Goal: Information Seeking & Learning: Find specific fact

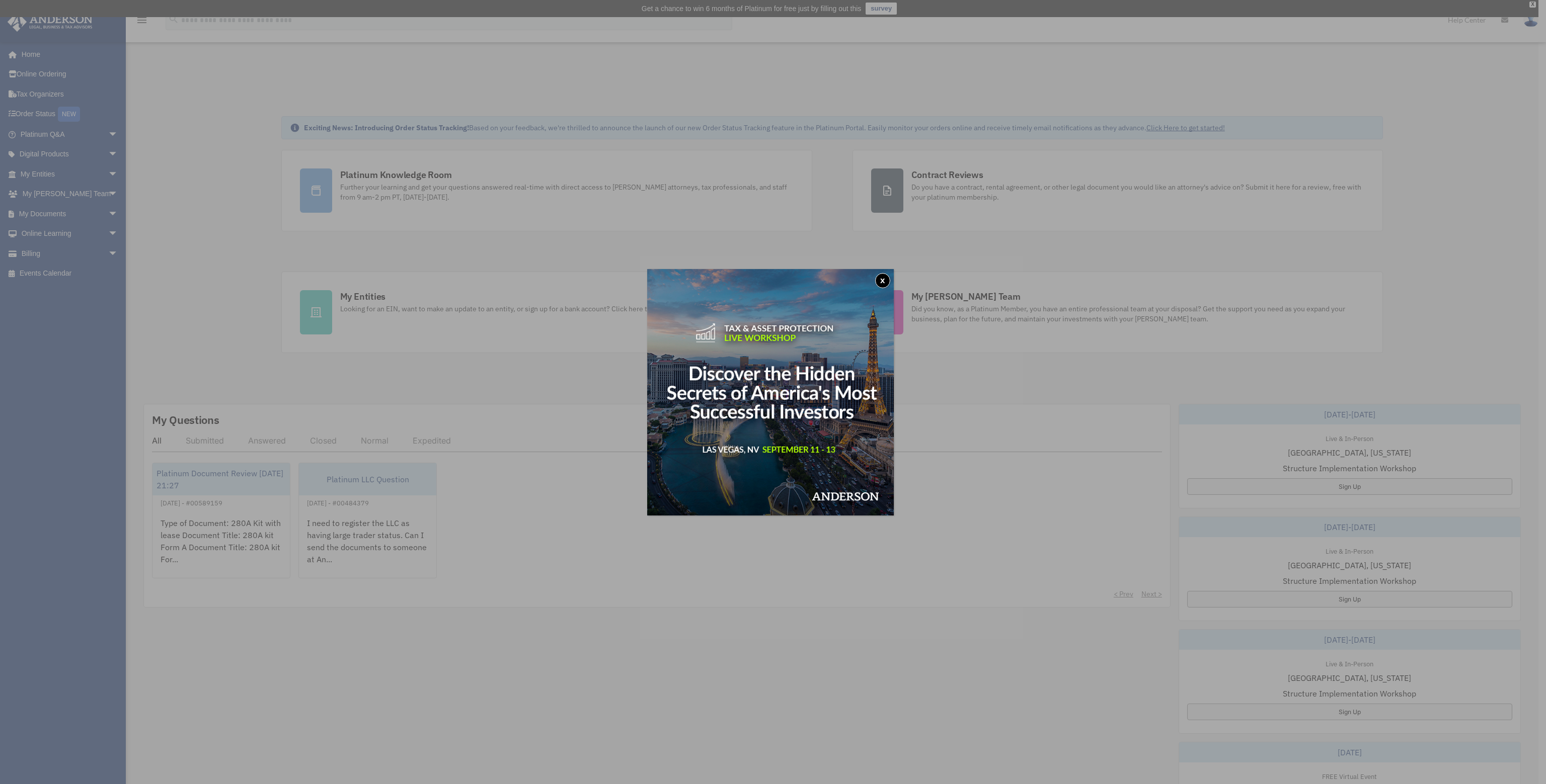
click at [886, 279] on button "x" at bounding box center [882, 280] width 15 height 15
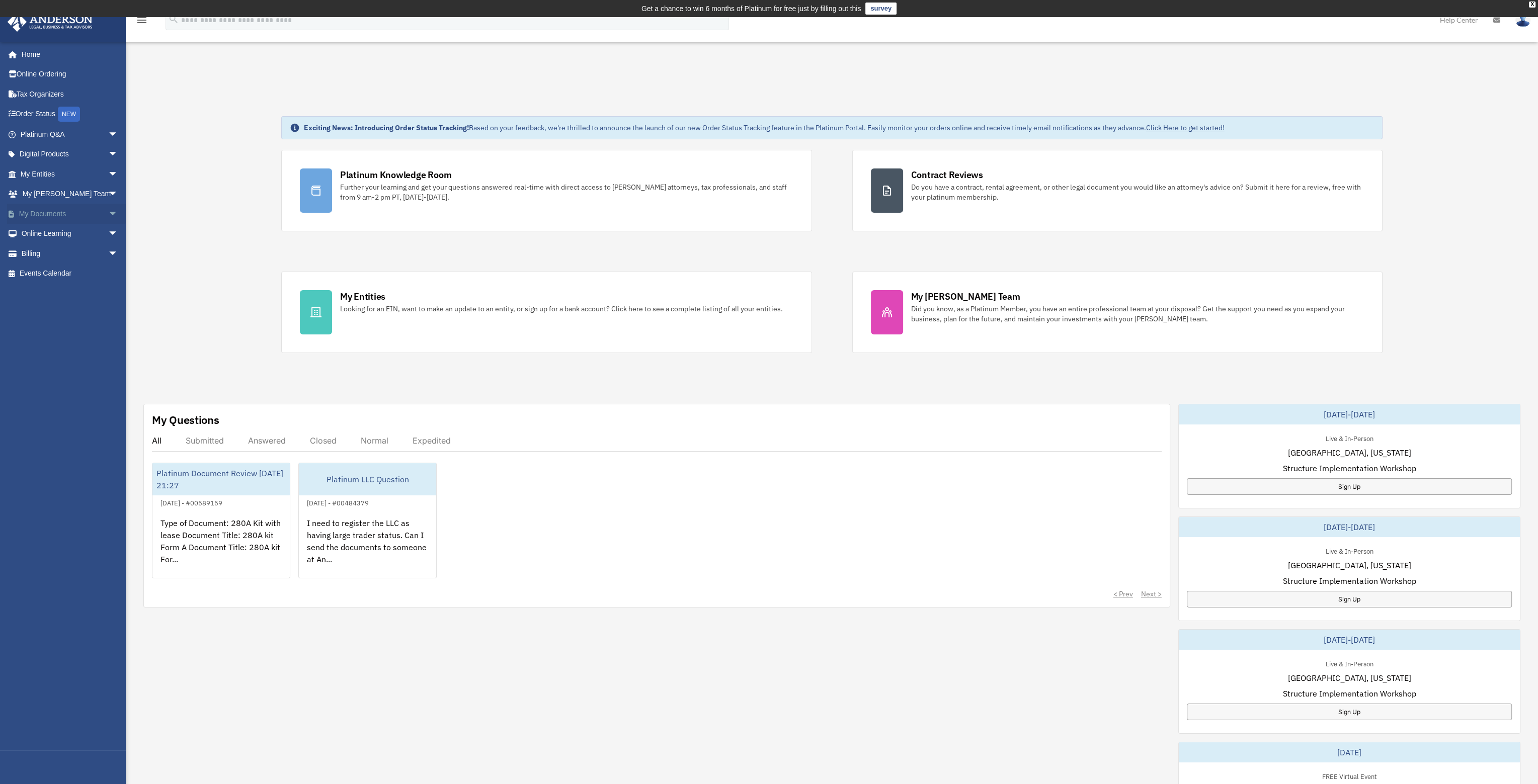
click at [108, 220] on span "arrow_drop_down" at bounding box center [118, 214] width 20 height 20
click at [37, 238] on link "Box" at bounding box center [73, 234] width 119 height 20
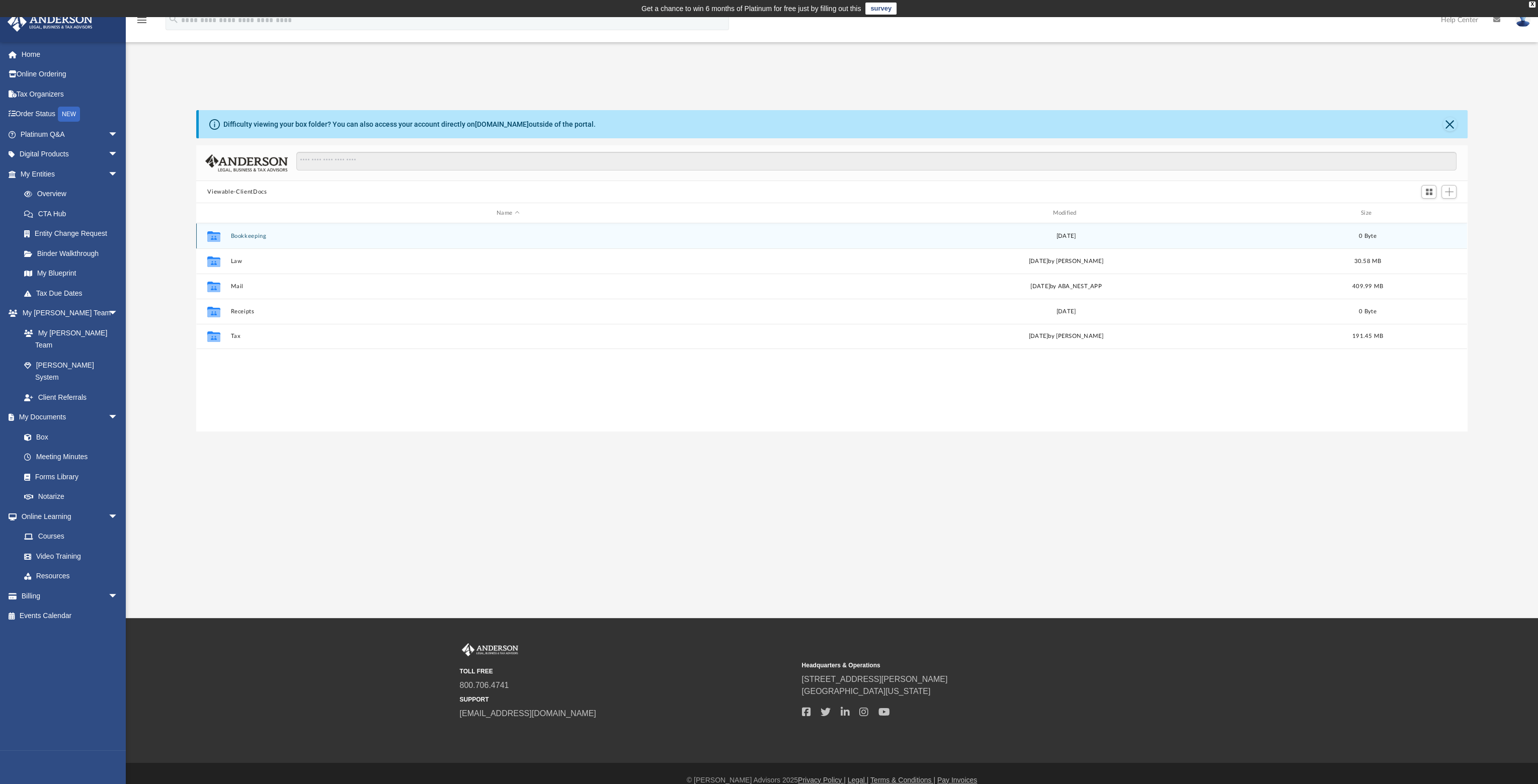
scroll to position [221, 1263]
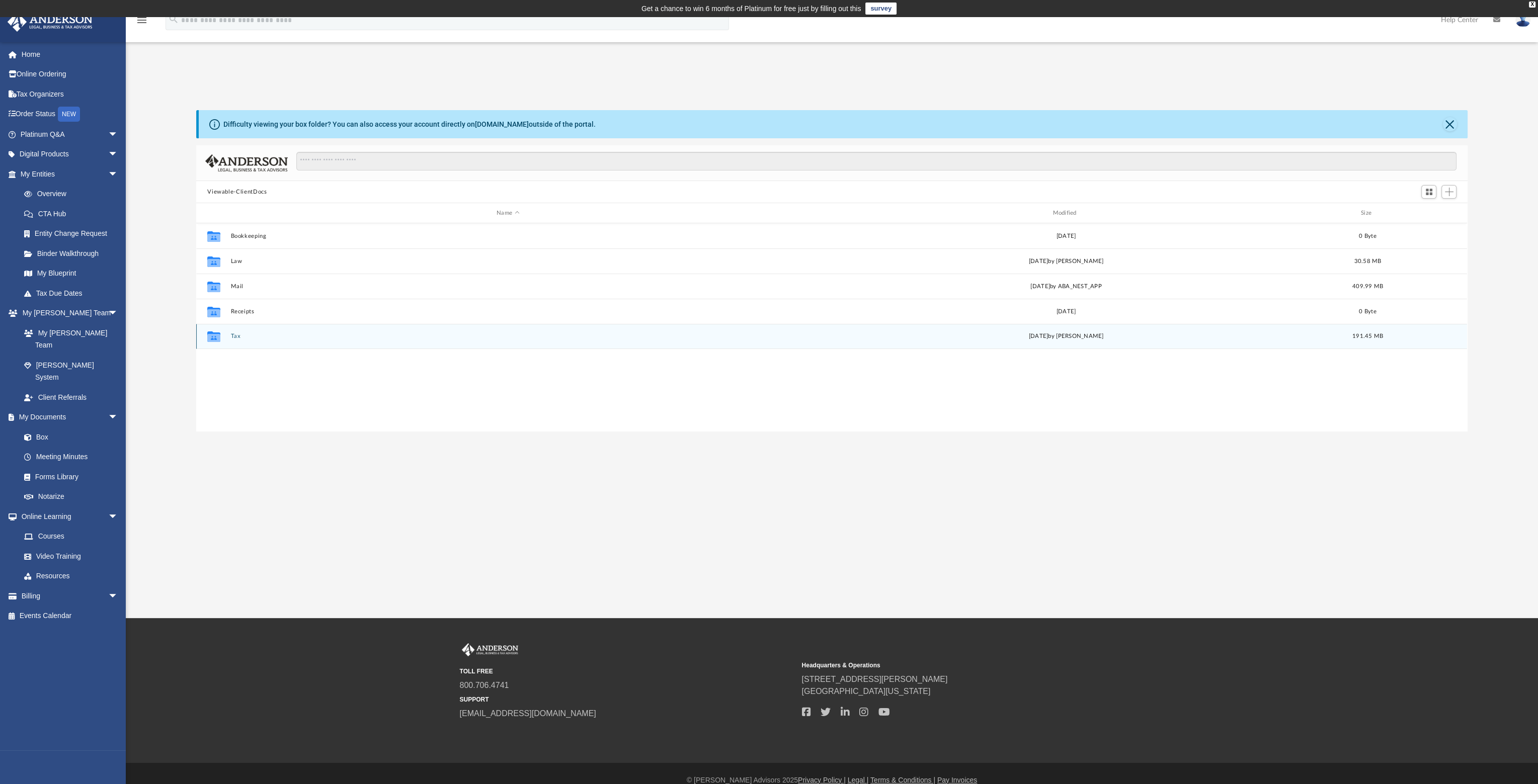
click at [234, 337] on button "Tax" at bounding box center [508, 336] width 554 height 7
click at [251, 285] on button "LAOW Management, LLC" at bounding box center [508, 286] width 554 height 7
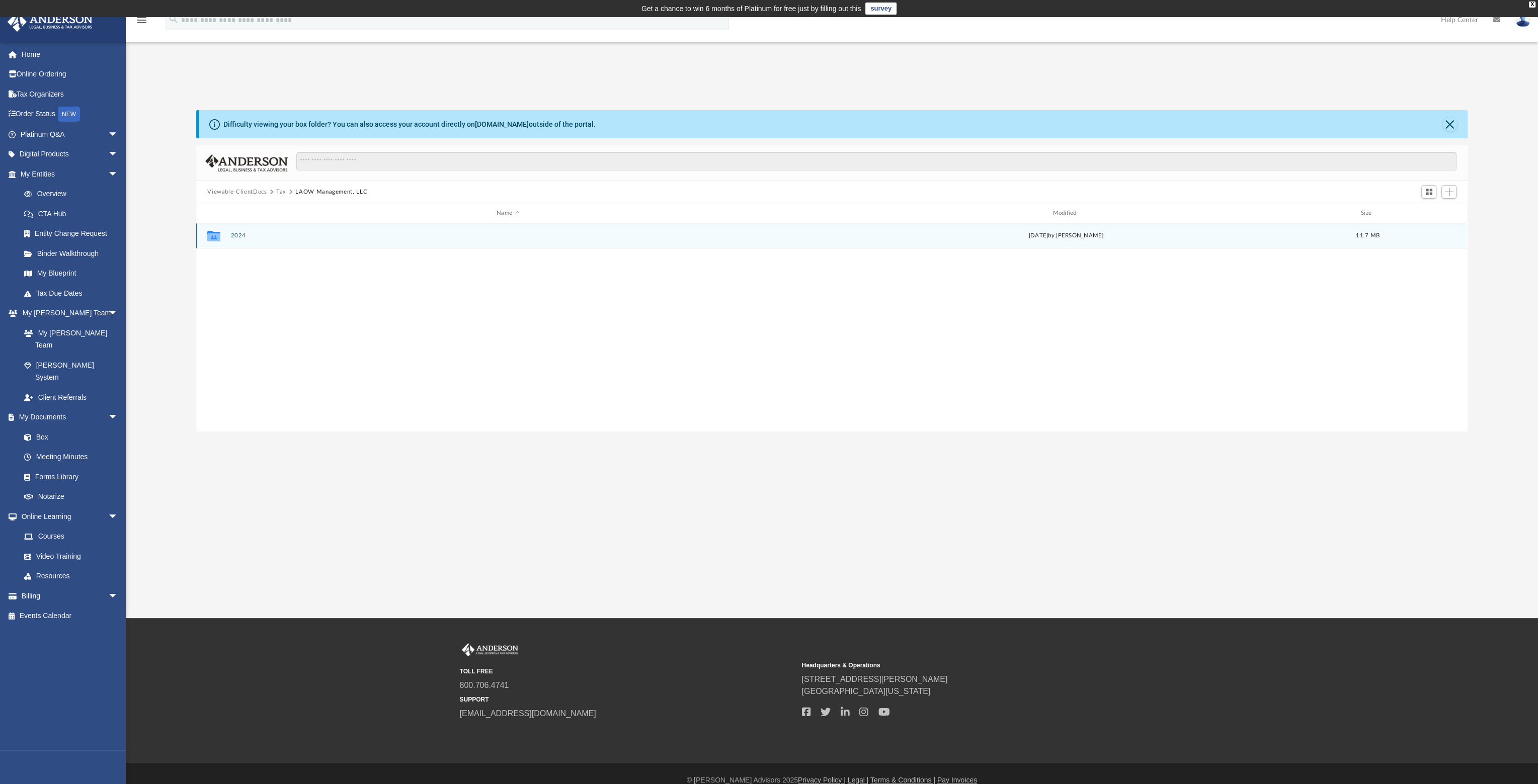
click at [237, 232] on button "2024" at bounding box center [508, 235] width 554 height 7
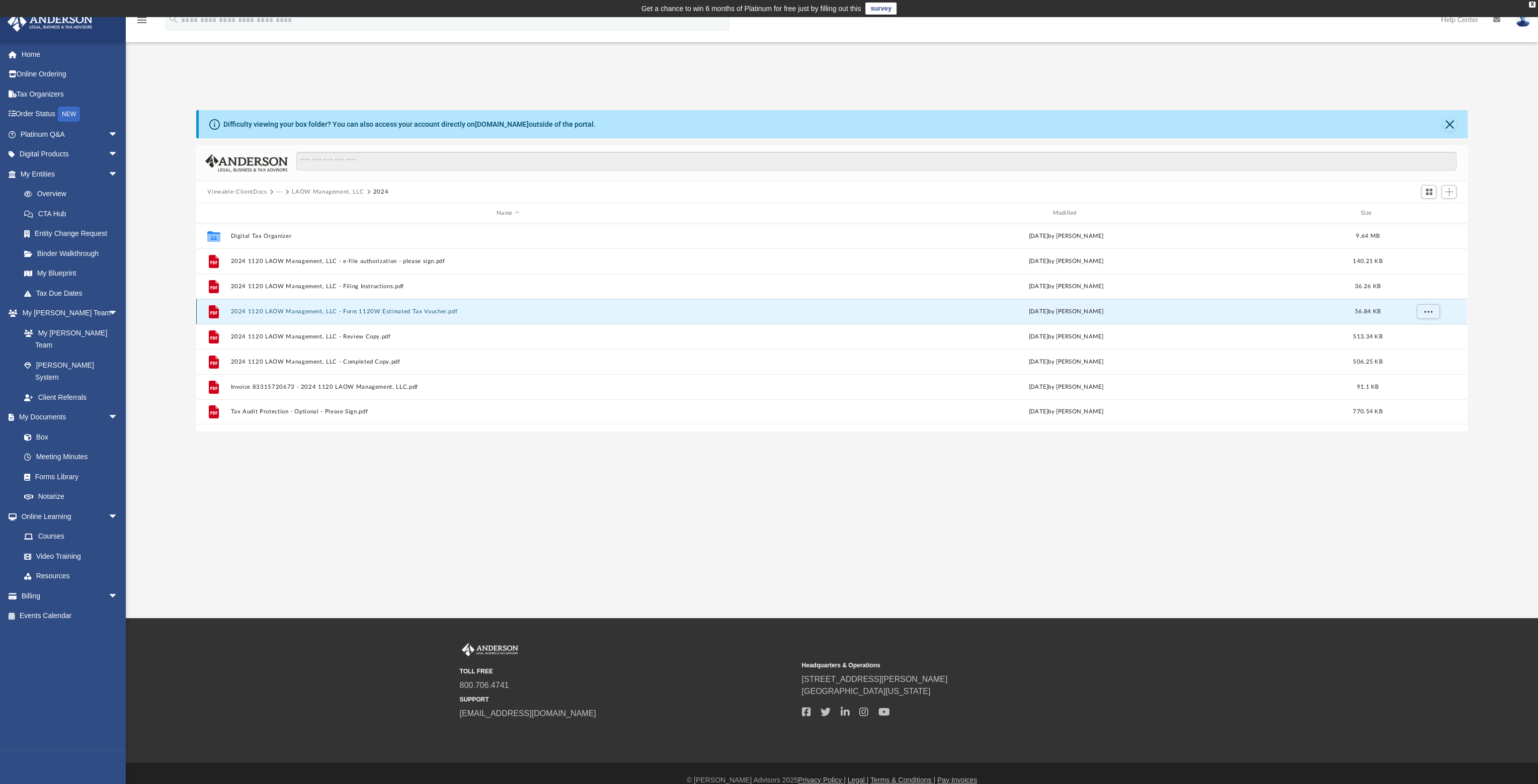
click at [394, 310] on button "2024 1120 LAOW Management, LLC - Form 1120W Estimated Tax Voucher.pdf" at bounding box center [508, 311] width 554 height 7
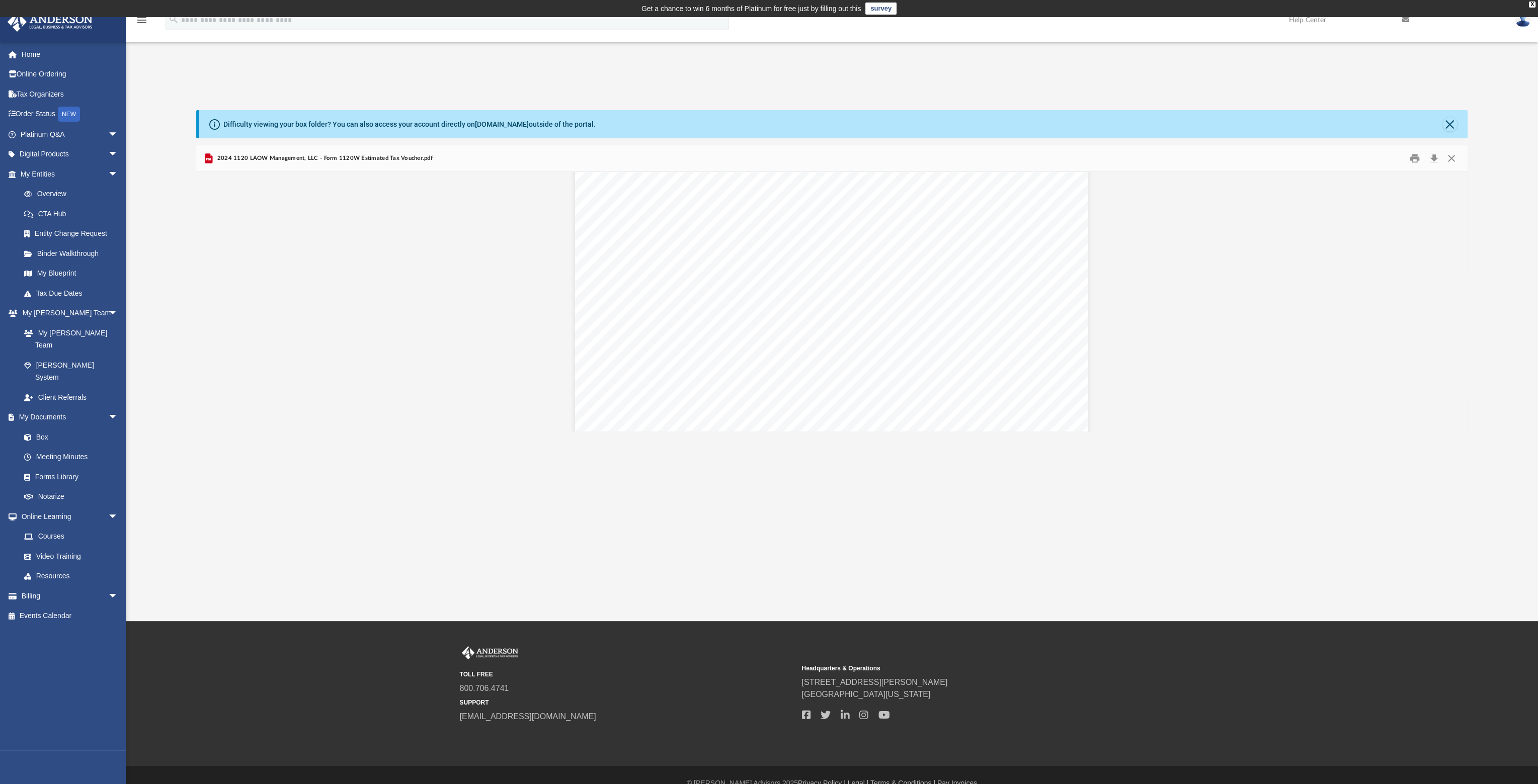
scroll to position [0, 0]
click at [1453, 157] on button "Close" at bounding box center [1452, 159] width 18 height 16
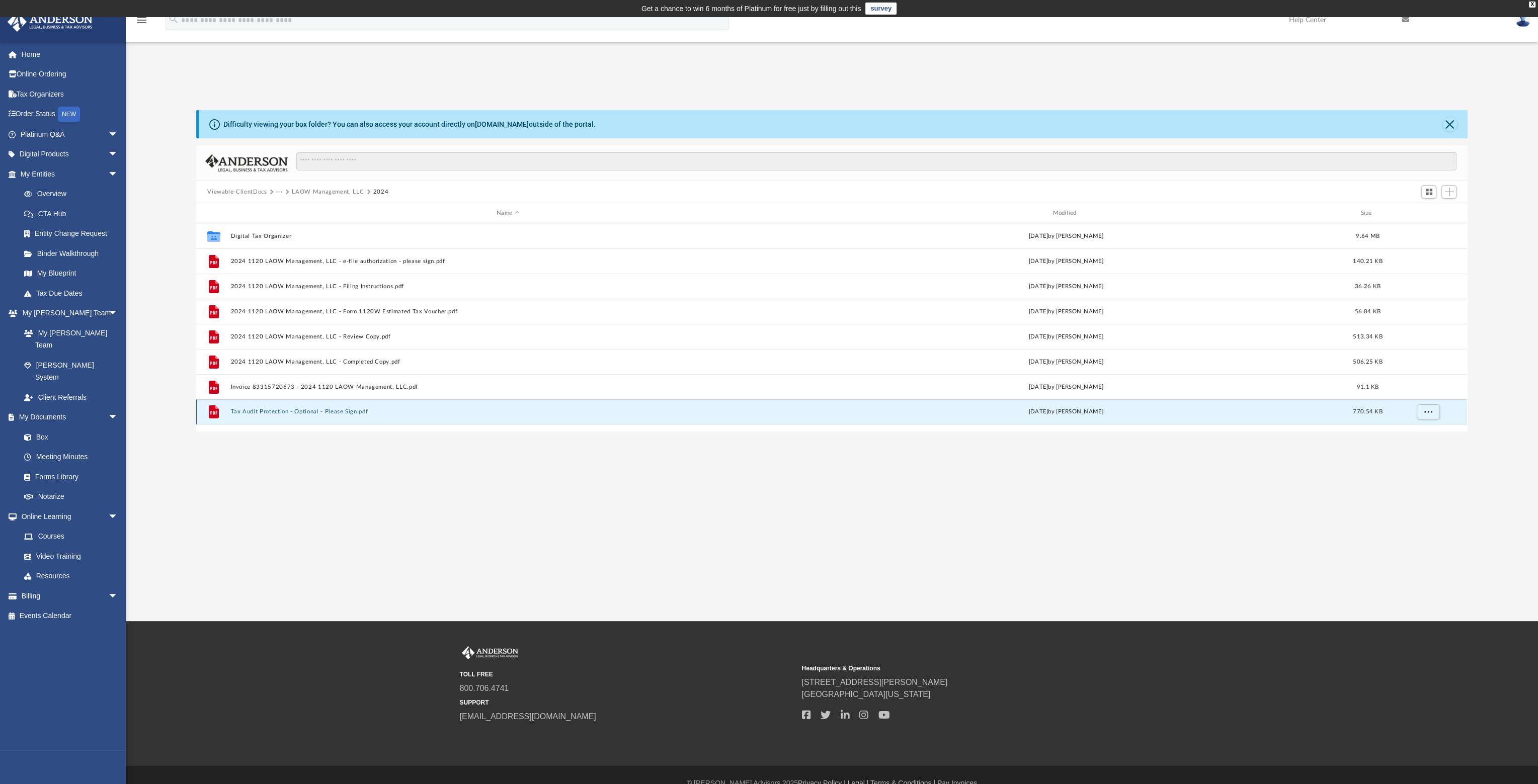
click at [315, 412] on button "Tax Audit Protection - Optional - Please Sign.pdf" at bounding box center [508, 411] width 554 height 7
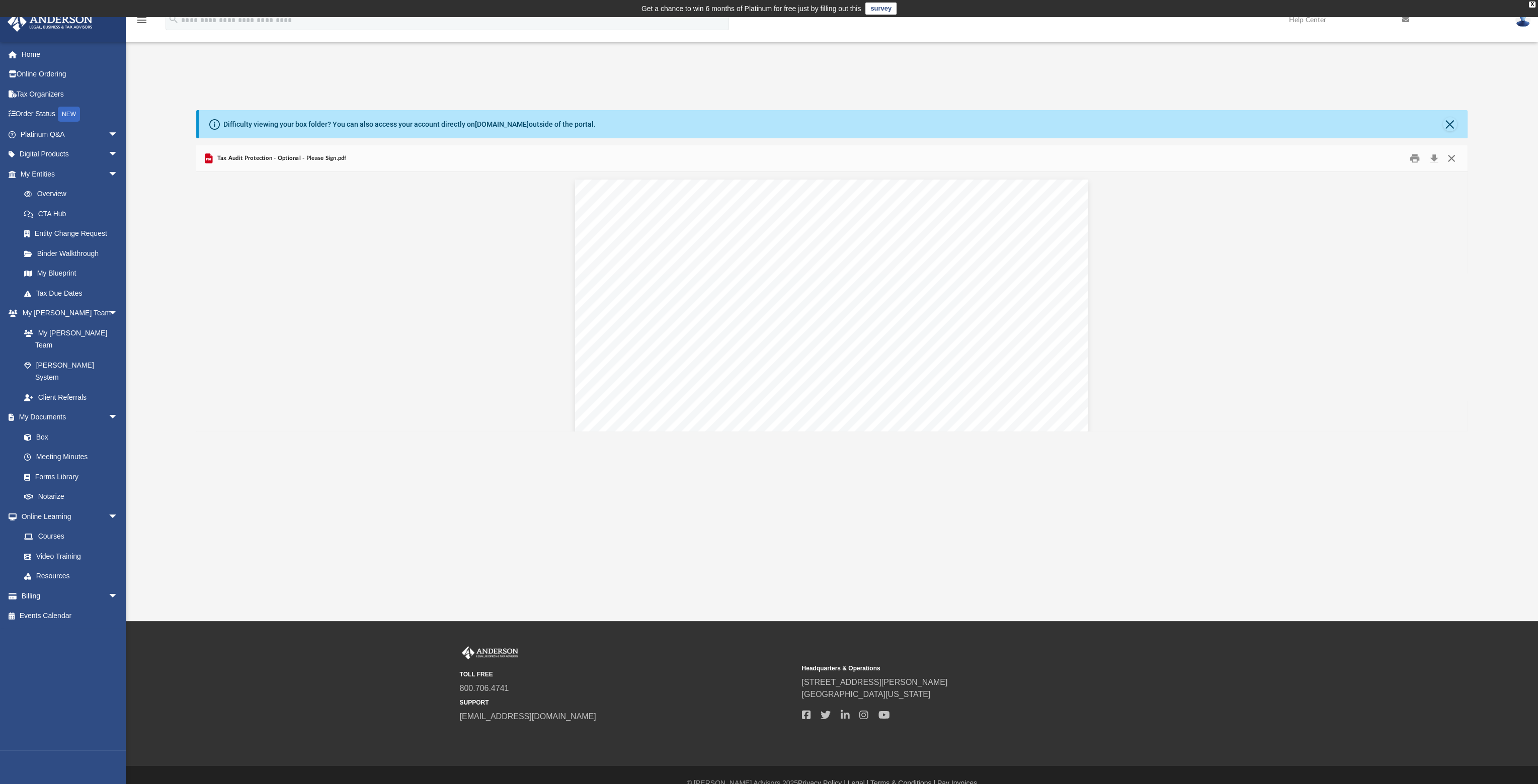
click at [1454, 157] on button "Close" at bounding box center [1452, 159] width 18 height 16
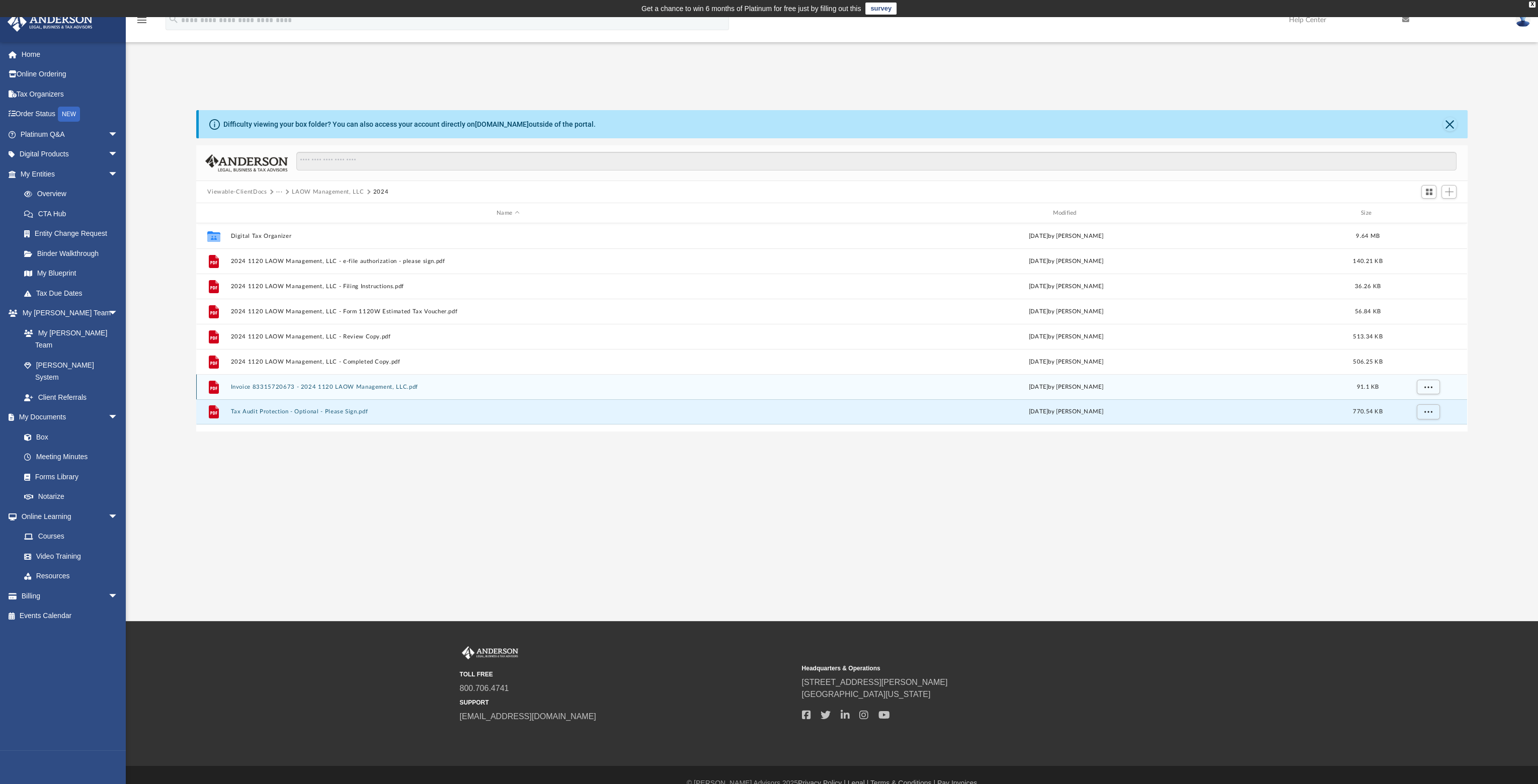
click at [289, 385] on button "Invoice 83315720673 - 2024 1120 LAOW Management, LLC.pdf" at bounding box center [508, 387] width 554 height 7
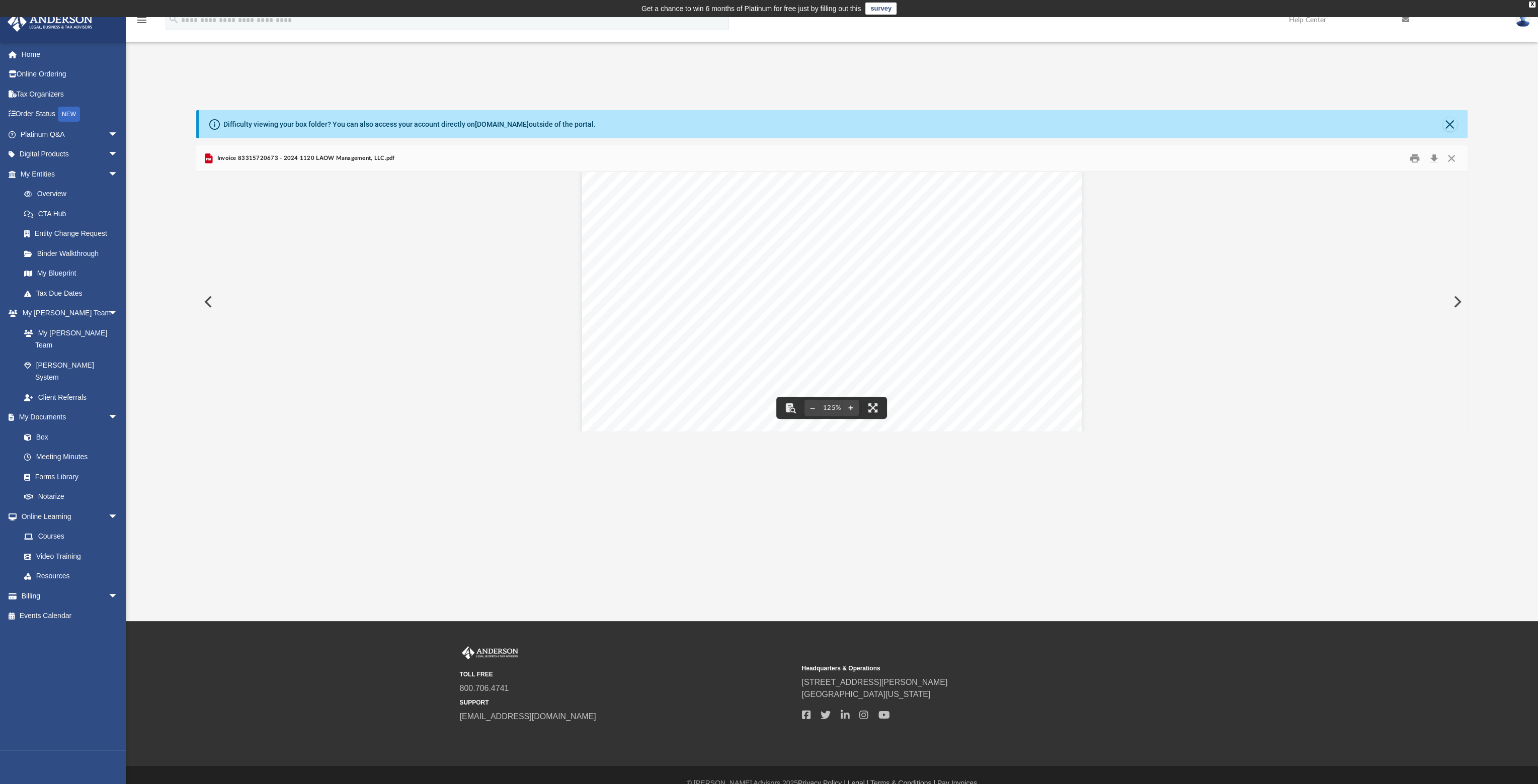
scroll to position [251, 0]
click at [1451, 160] on button "Close" at bounding box center [1452, 159] width 18 height 16
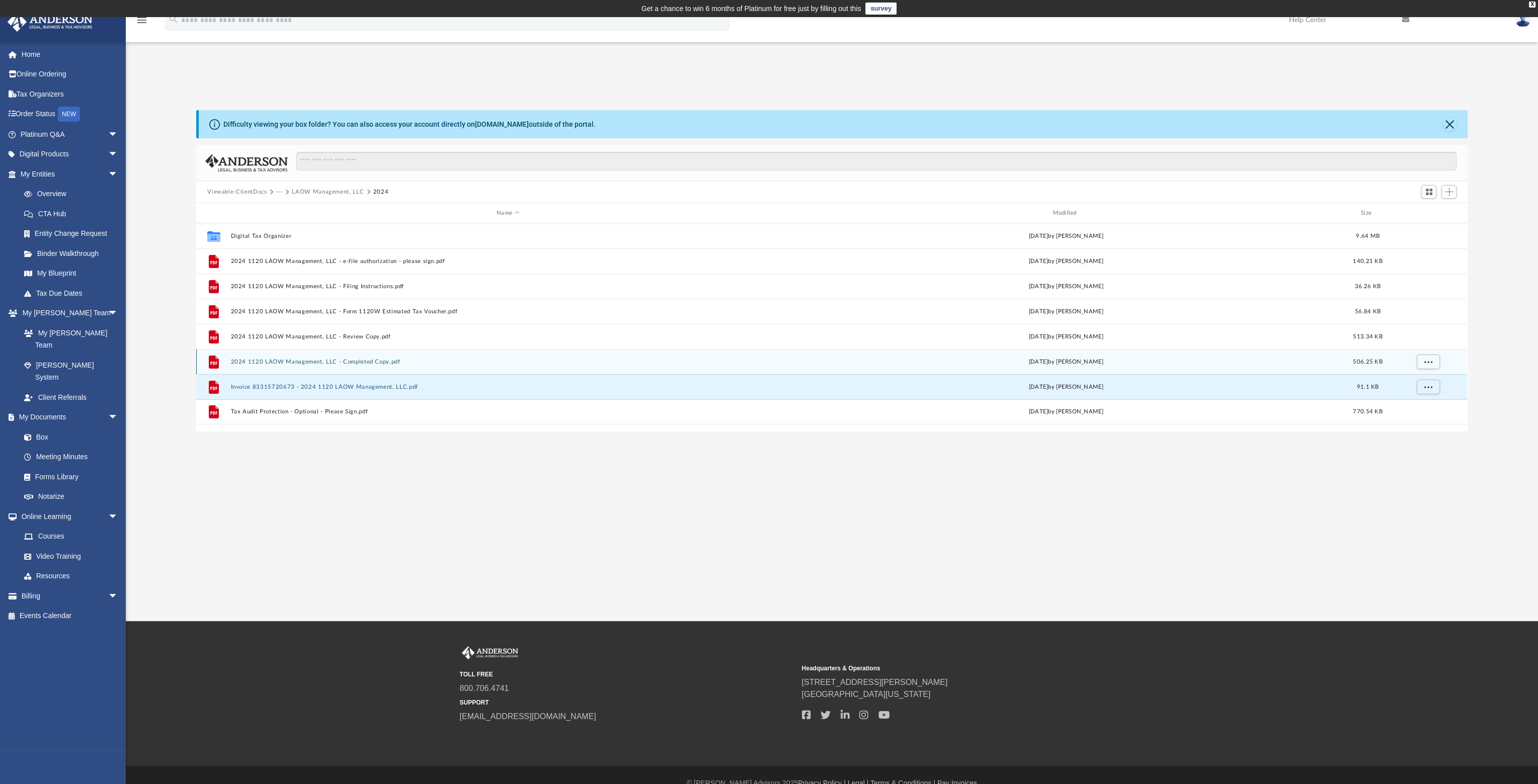
click at [338, 359] on button "2024 1120 LAOW Management, LLC - Completed Copy.pdf" at bounding box center [508, 362] width 554 height 7
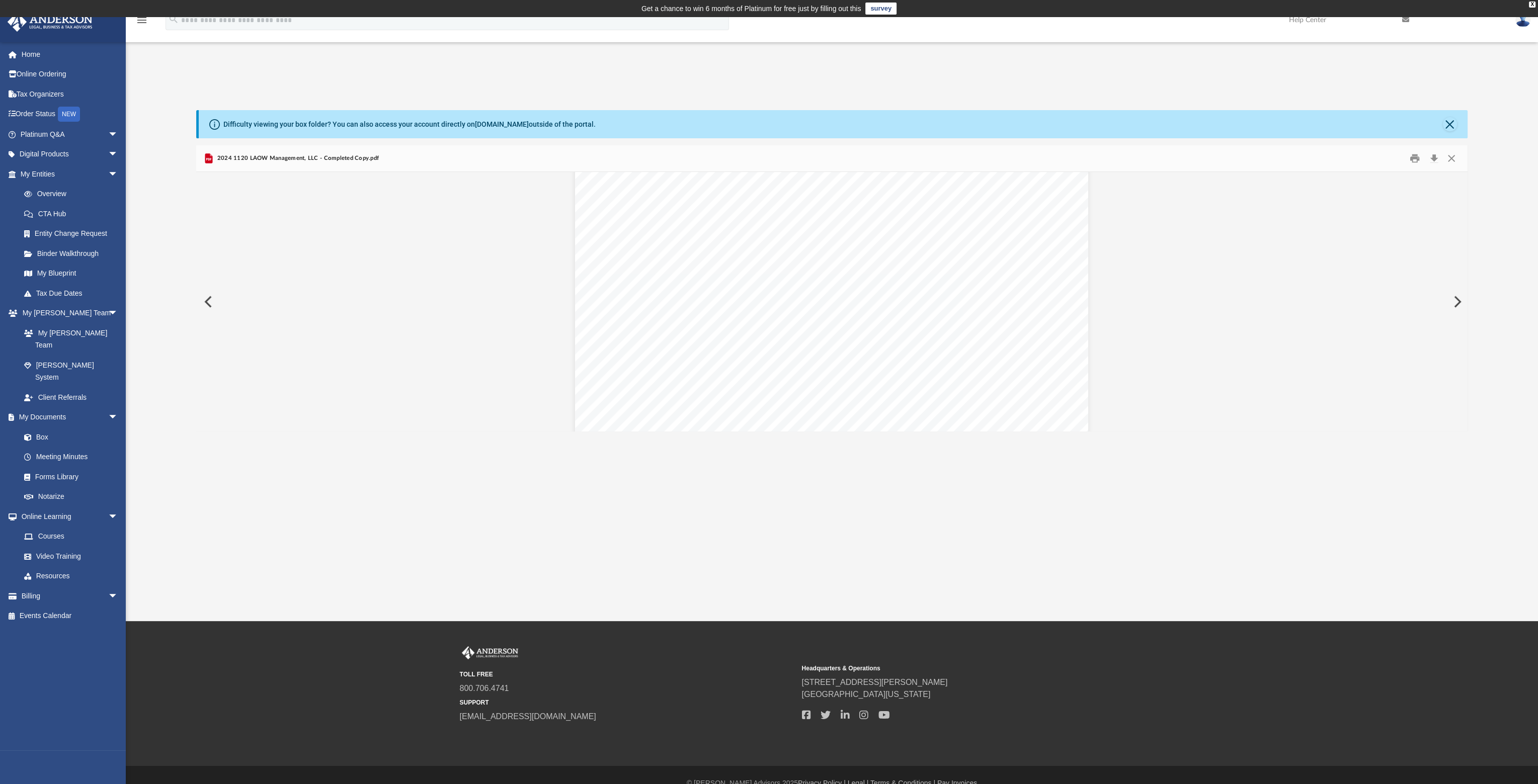
scroll to position [4125, 0]
click at [734, 359] on span "https://www.myalabamataxes.alabama.gov" at bounding box center [722, 360] width 190 height 8
click at [825, 310] on div "400061 04-01-24 Prepared for: Prepared by: Filing Instructions LAOW Management,…" at bounding box center [831, 461] width 513 height 664
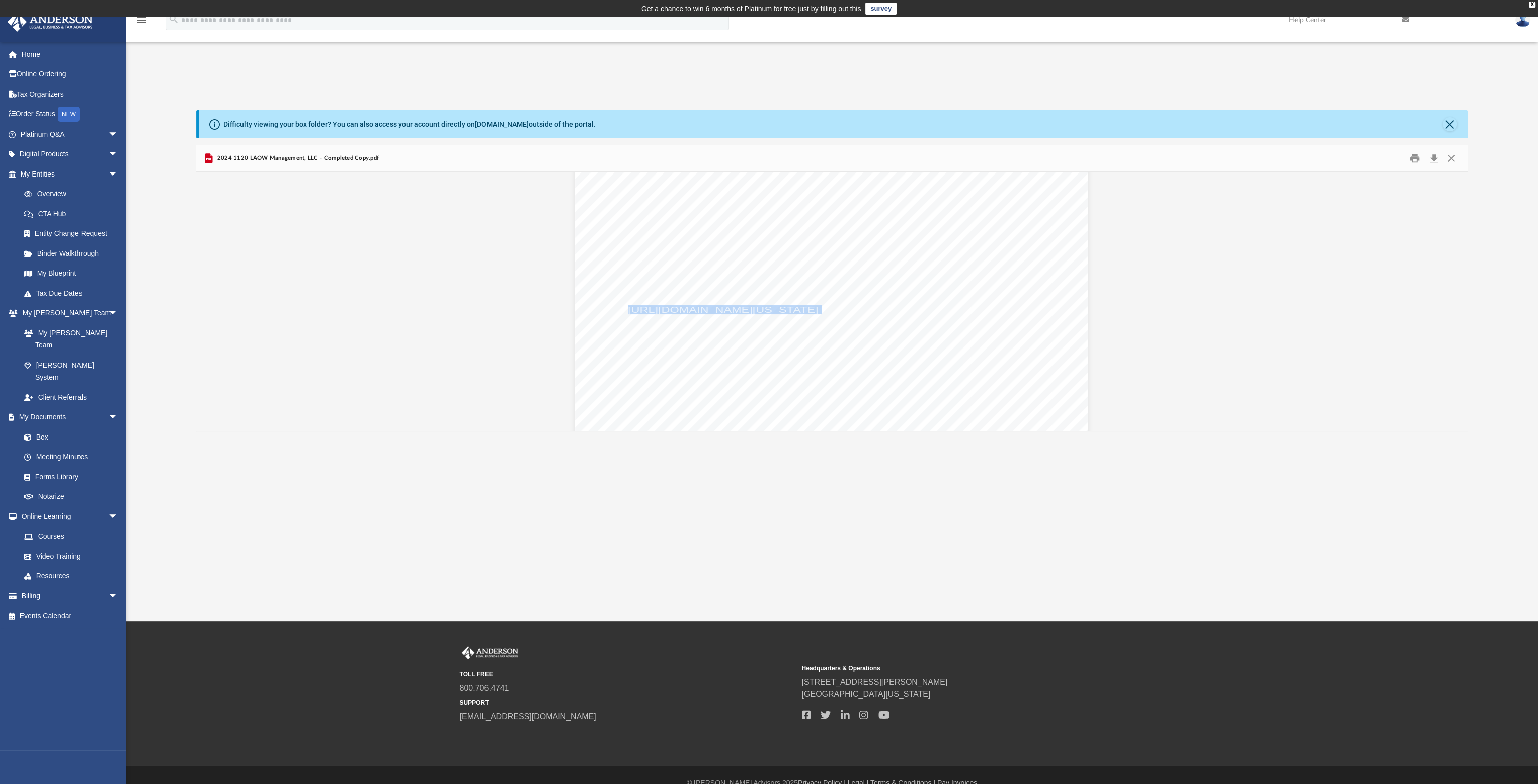
scroll to position [4225, 0]
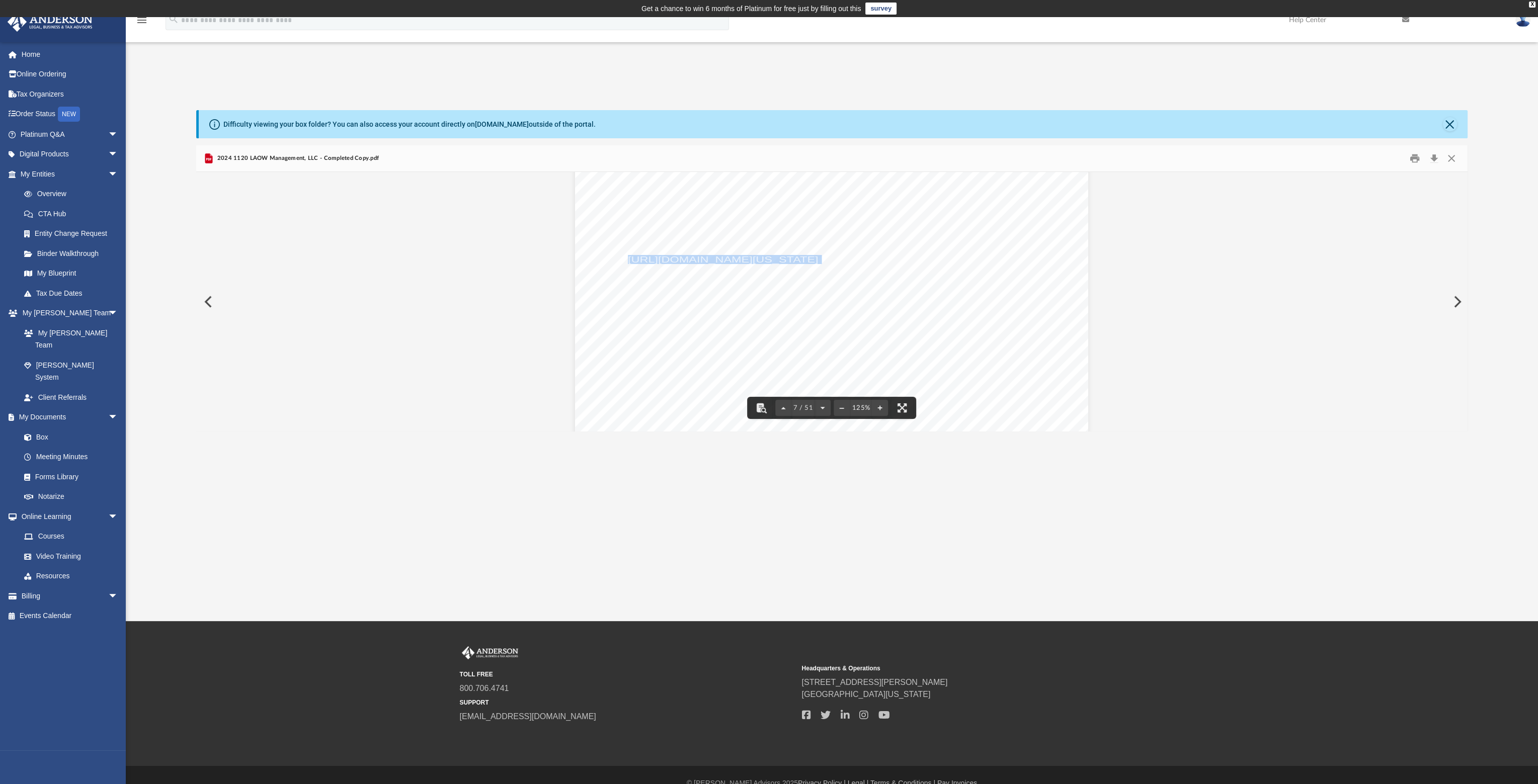
click at [862, 236] on div "400061 04-01-24 Prepared for: Prepared by: Filing Instructions LAOW Management,…" at bounding box center [831, 361] width 513 height 664
click at [863, 257] on div "400061 04-01-24 Prepared for: Prepared by: Filing Instructions LAOW Management,…" at bounding box center [831, 361] width 513 height 664
click at [805, 256] on span "https://www.myalabamataxes.alabama.gov" at bounding box center [722, 259] width 190 height 8
drag, startPoint x: 835, startPoint y: 259, endPoint x: 691, endPoint y: 257, distance: 144.0
click at [691, 257] on div "400061 04-01-24 Prepared for: Prepared by: Filing Instructions LAOW Management,…" at bounding box center [831, 361] width 513 height 664
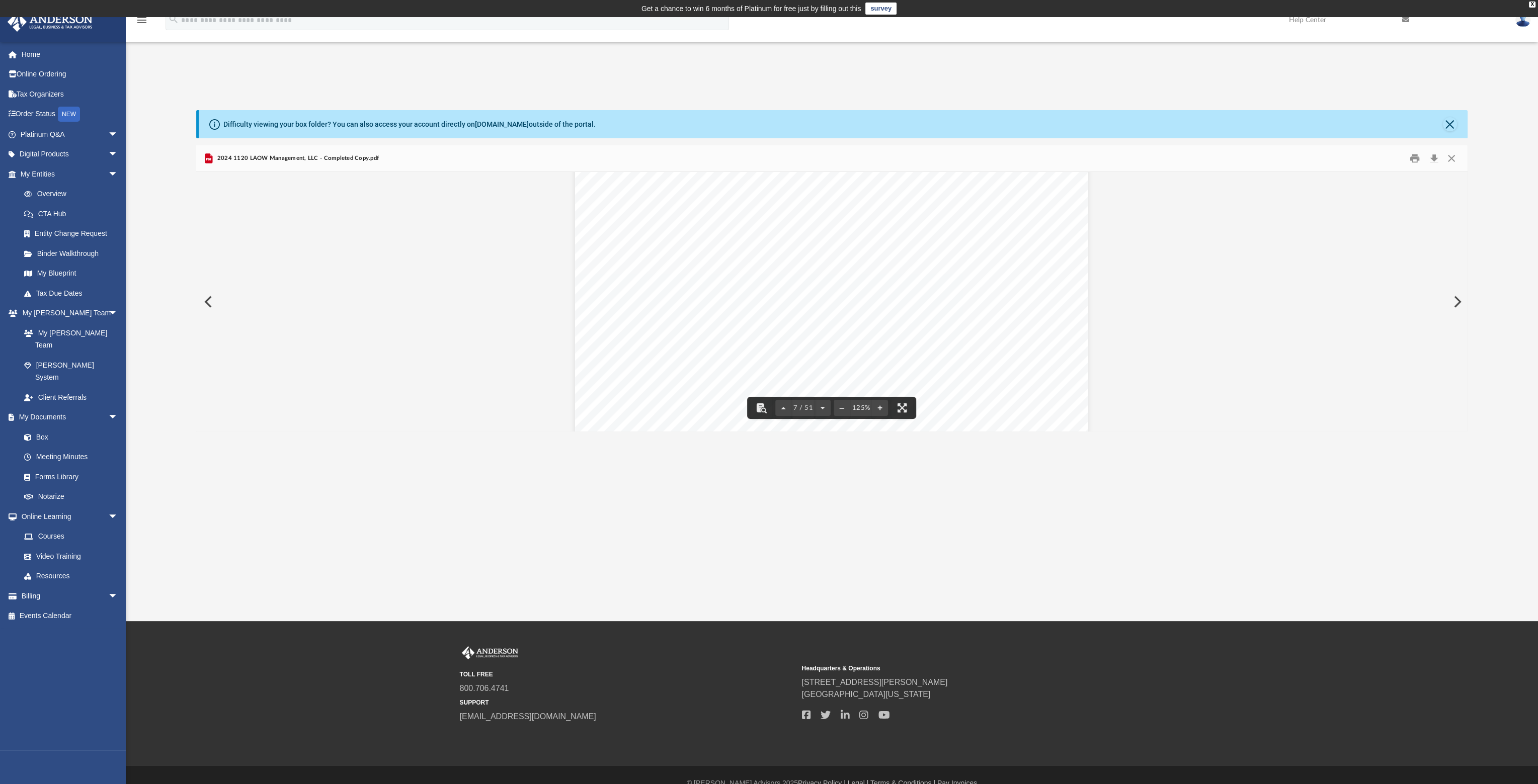
drag, startPoint x: 846, startPoint y: 259, endPoint x: 625, endPoint y: 257, distance: 221.0
click at [628, 257] on span "https://www.myalabamataxes.alabama.gov" at bounding box center [722, 259] width 190 height 8
drag, startPoint x: 50, startPoint y: 175, endPoint x: 39, endPoint y: 175, distance: 11.0
click at [1448, 124] on button "Close" at bounding box center [1450, 124] width 14 height 14
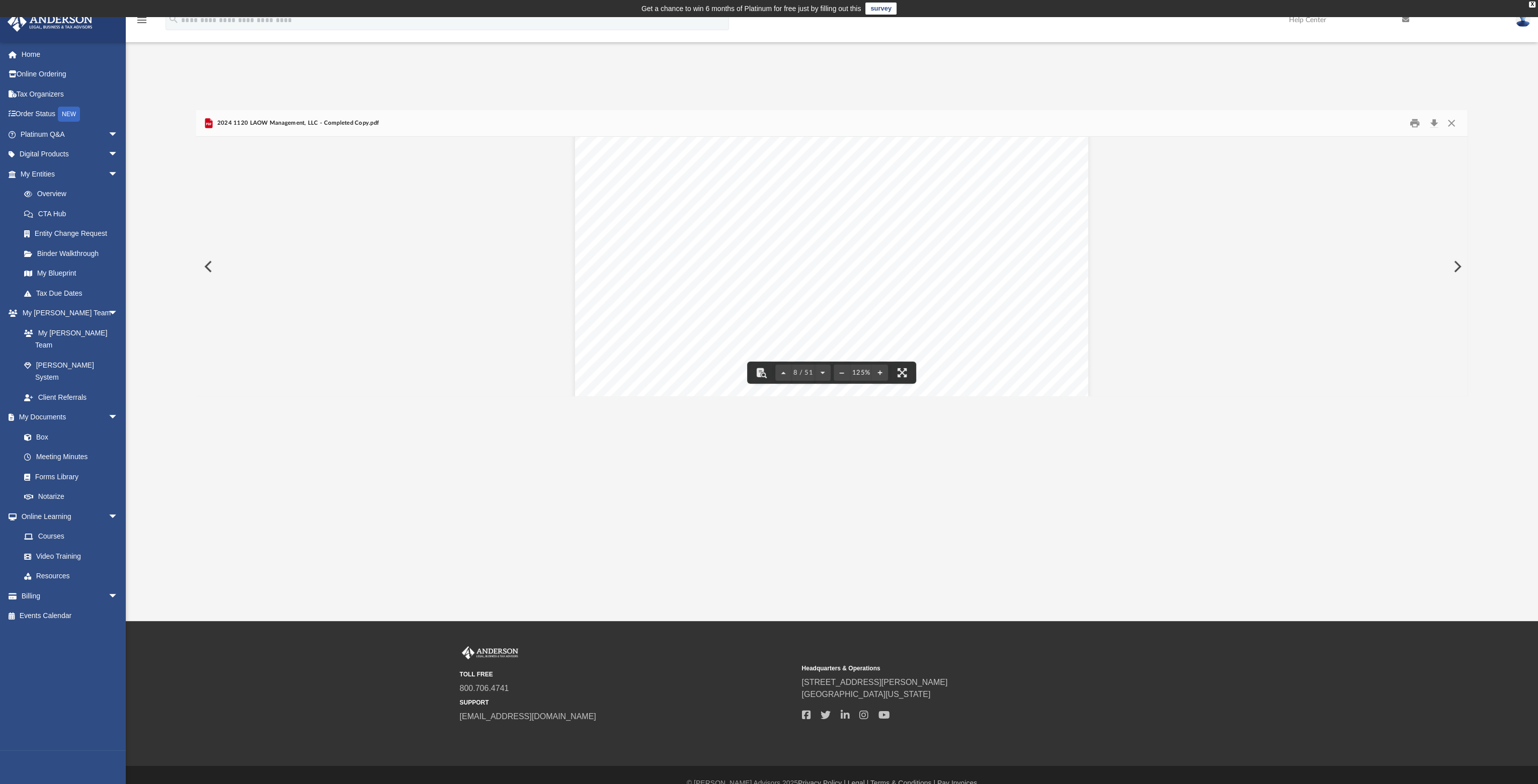
scroll to position [4829, 0]
drag, startPoint x: 932, startPoint y: 299, endPoint x: 966, endPoint y: 303, distance: 34.2
click at [966, 303] on div "412841 04-01-24 Increase (Decrease) Description Prior Year Current Year Name Em…" at bounding box center [831, 401] width 513 height 664
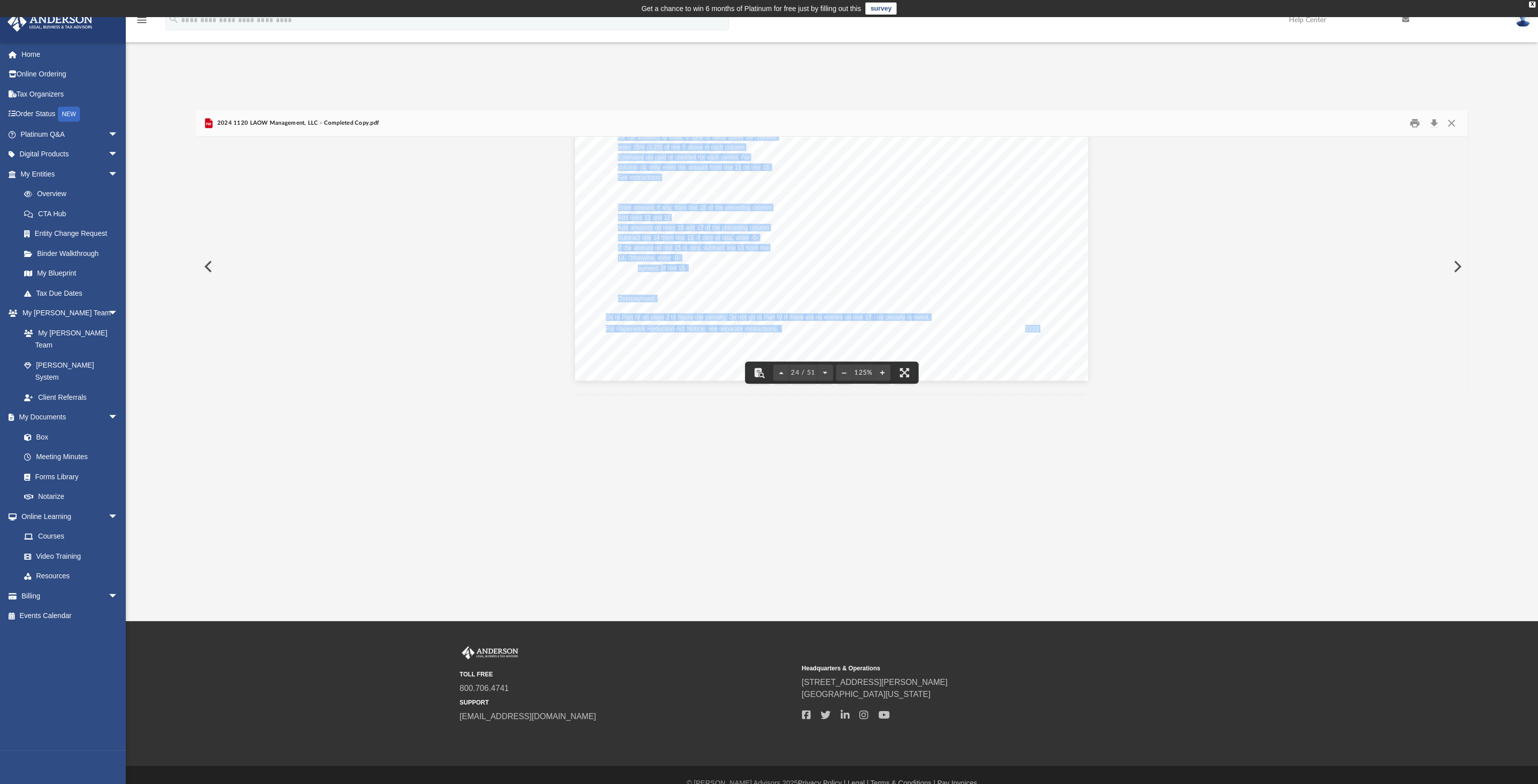
drag, startPoint x: 635, startPoint y: 267, endPoint x: 683, endPoint y: 266, distance: 48.0
click at [683, 266] on div "Department of the Treasury Internal Revenue Service 412801 01-09-25 Employer id…" at bounding box center [831, 49] width 513 height 664
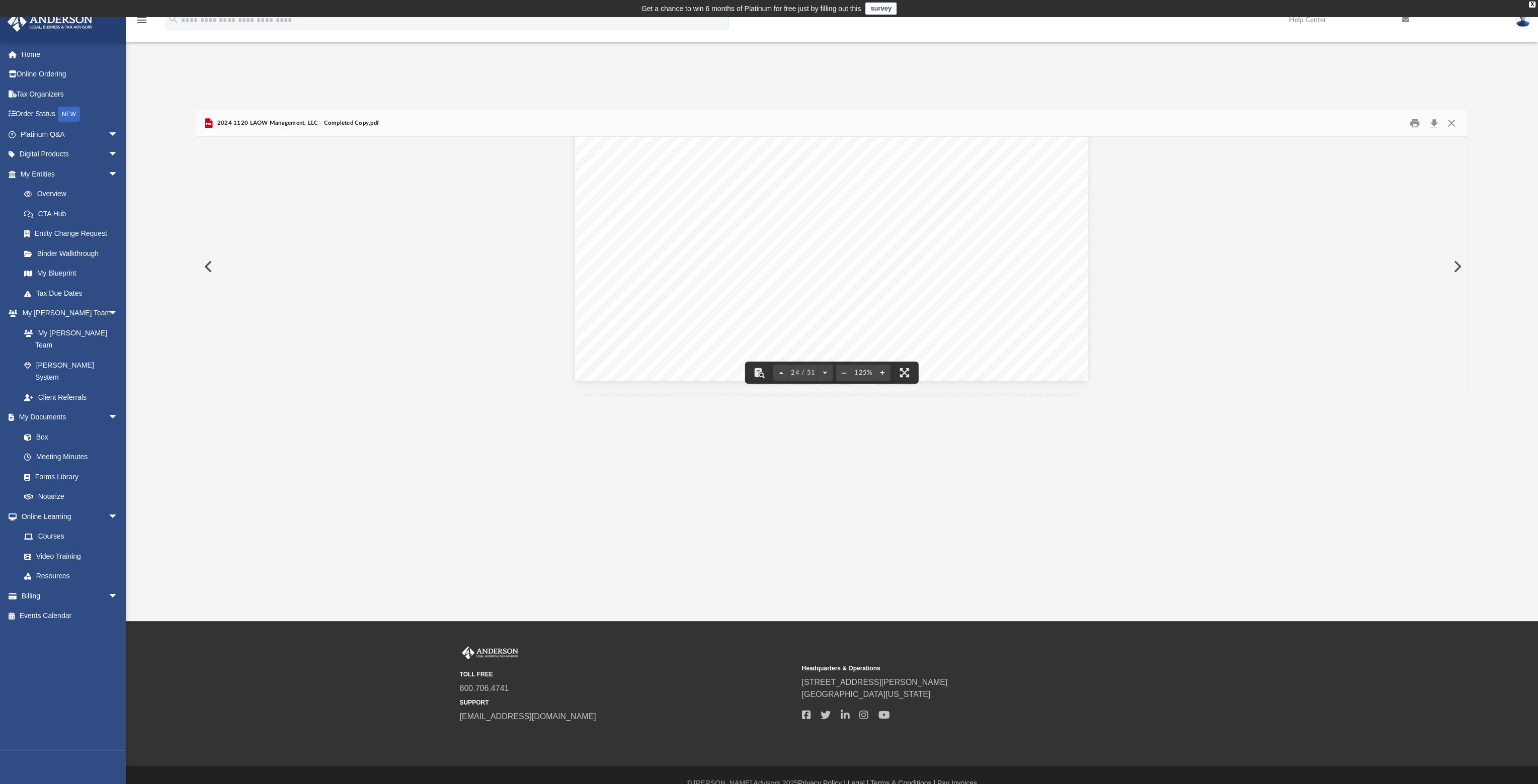
click at [732, 268] on span "equal" at bounding box center [732, 268] width 14 height 7
click at [1451, 123] on button "Close" at bounding box center [1452, 124] width 18 height 16
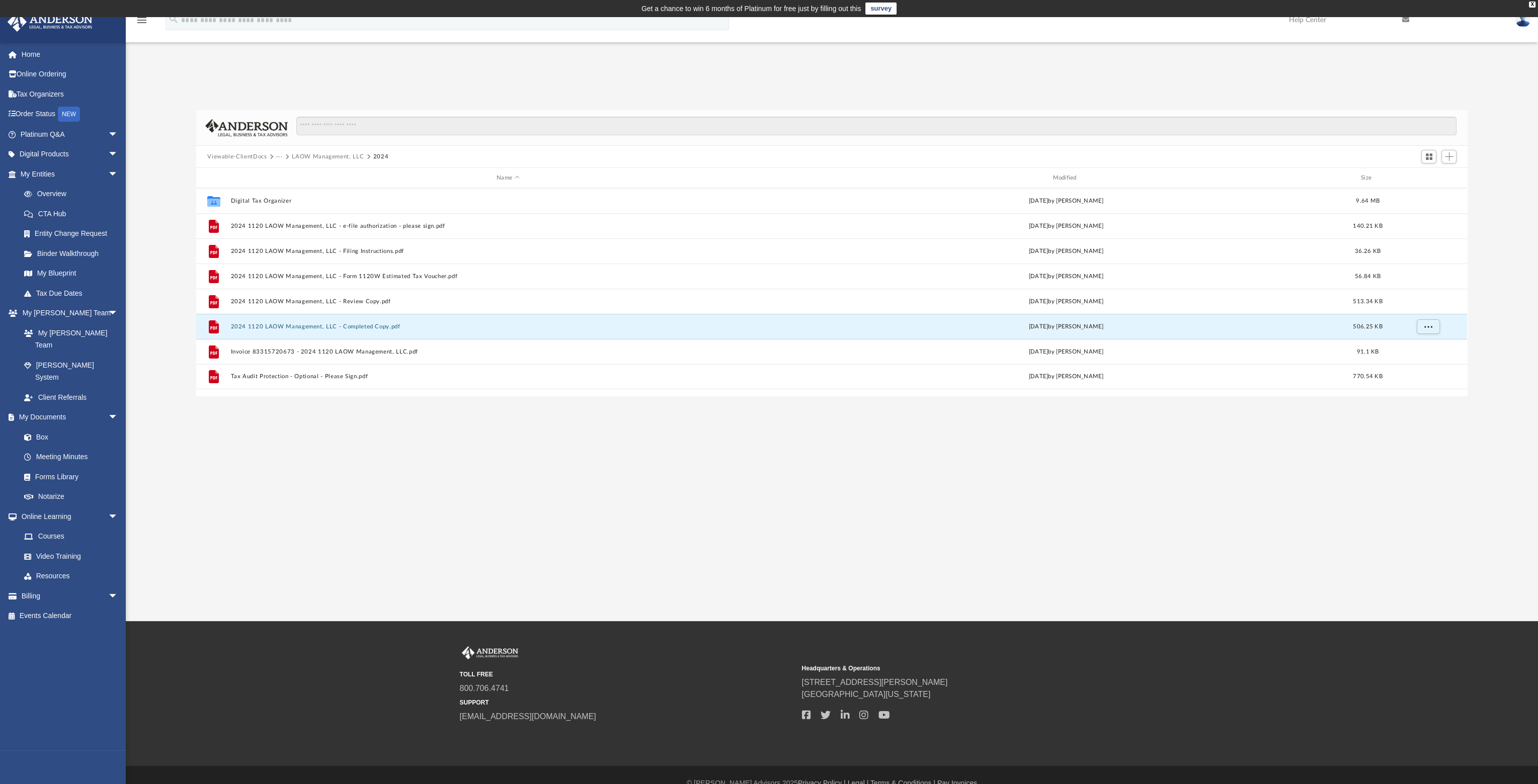
click at [323, 155] on button "LAOW Management, LLC" at bounding box center [328, 157] width 72 height 9
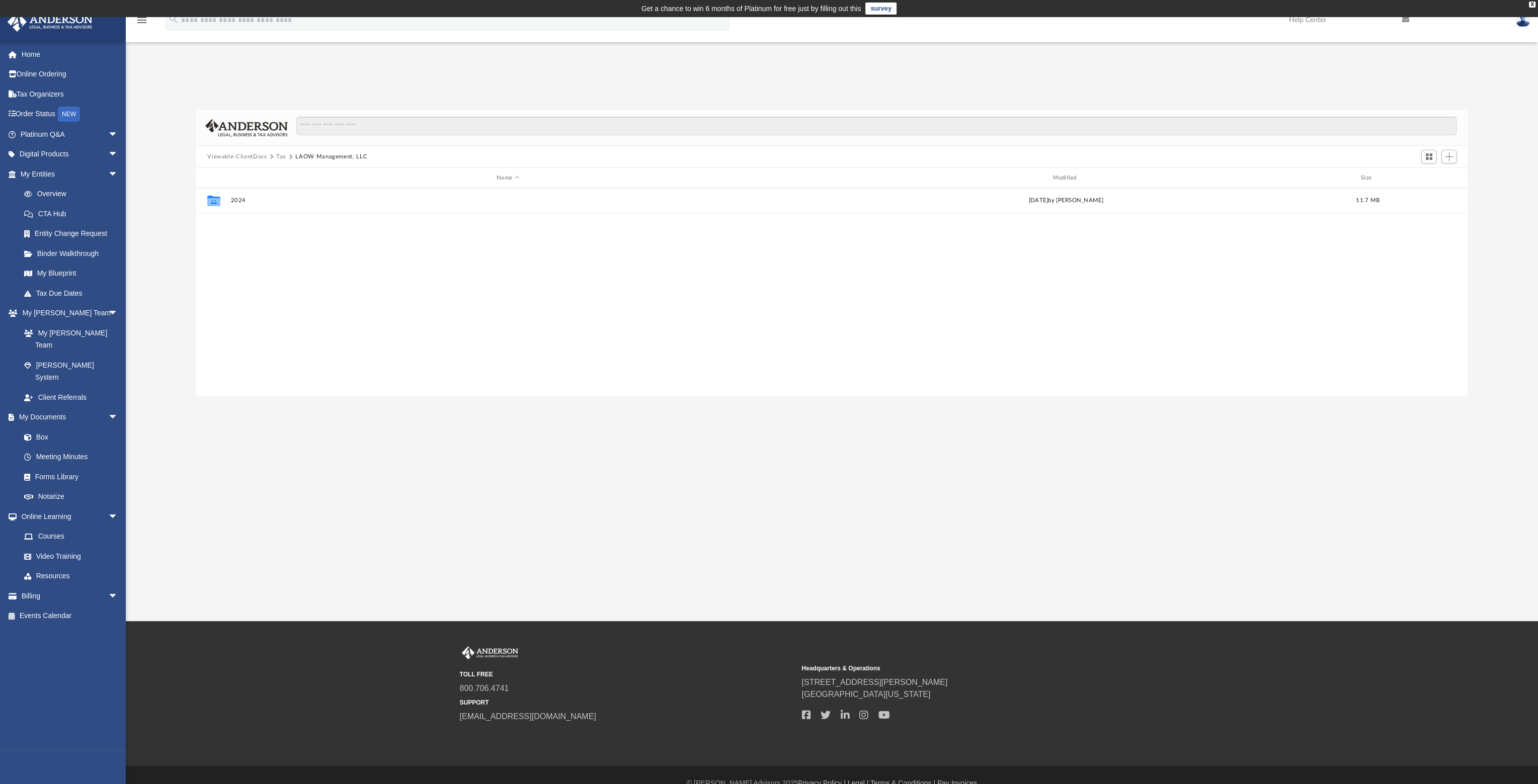
click at [282, 157] on button "Tax" at bounding box center [281, 157] width 10 height 9
click at [250, 157] on button "Viewable-ClientDocs" at bounding box center [236, 157] width 59 height 9
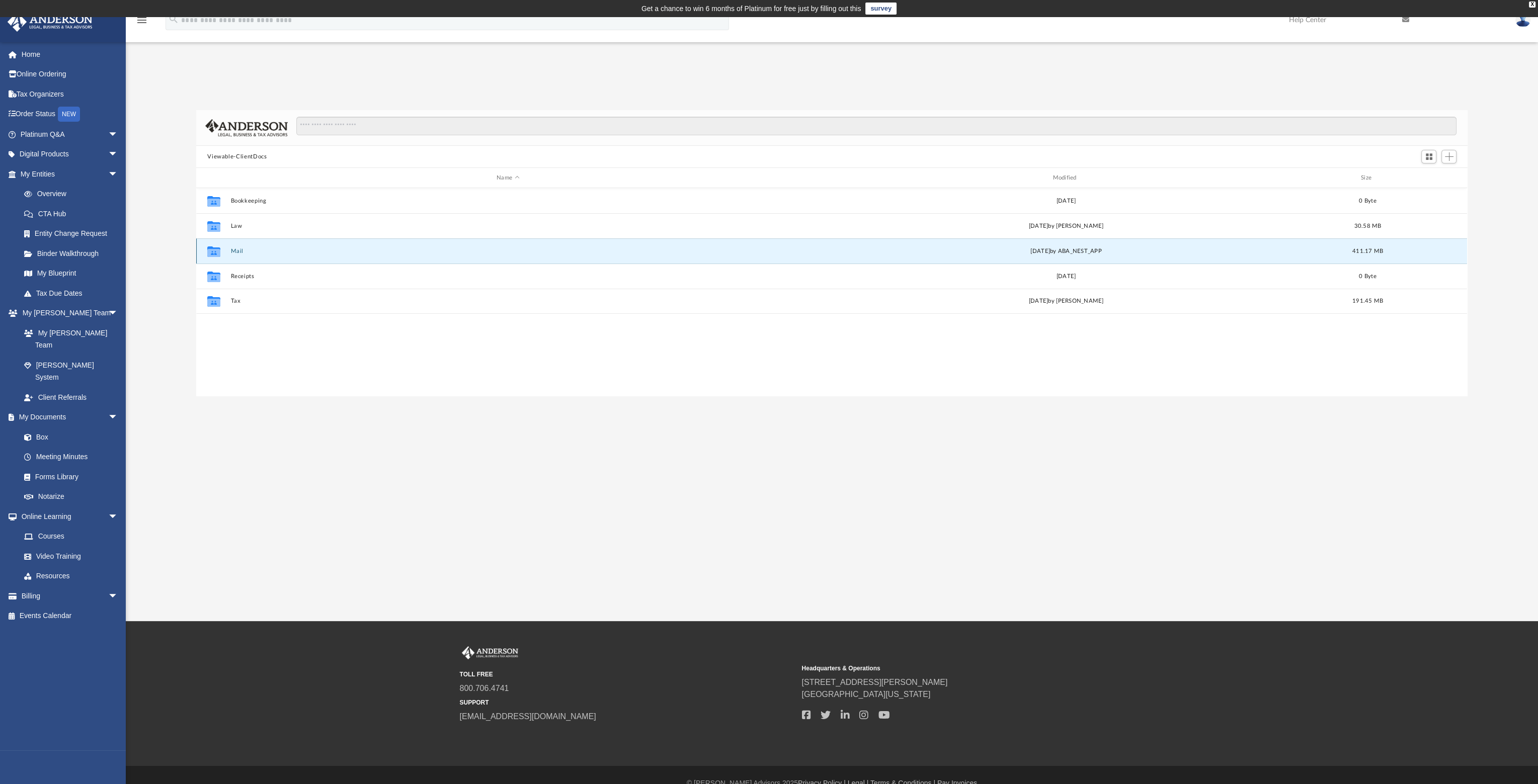
click at [237, 249] on button "Mail" at bounding box center [508, 251] width 554 height 7
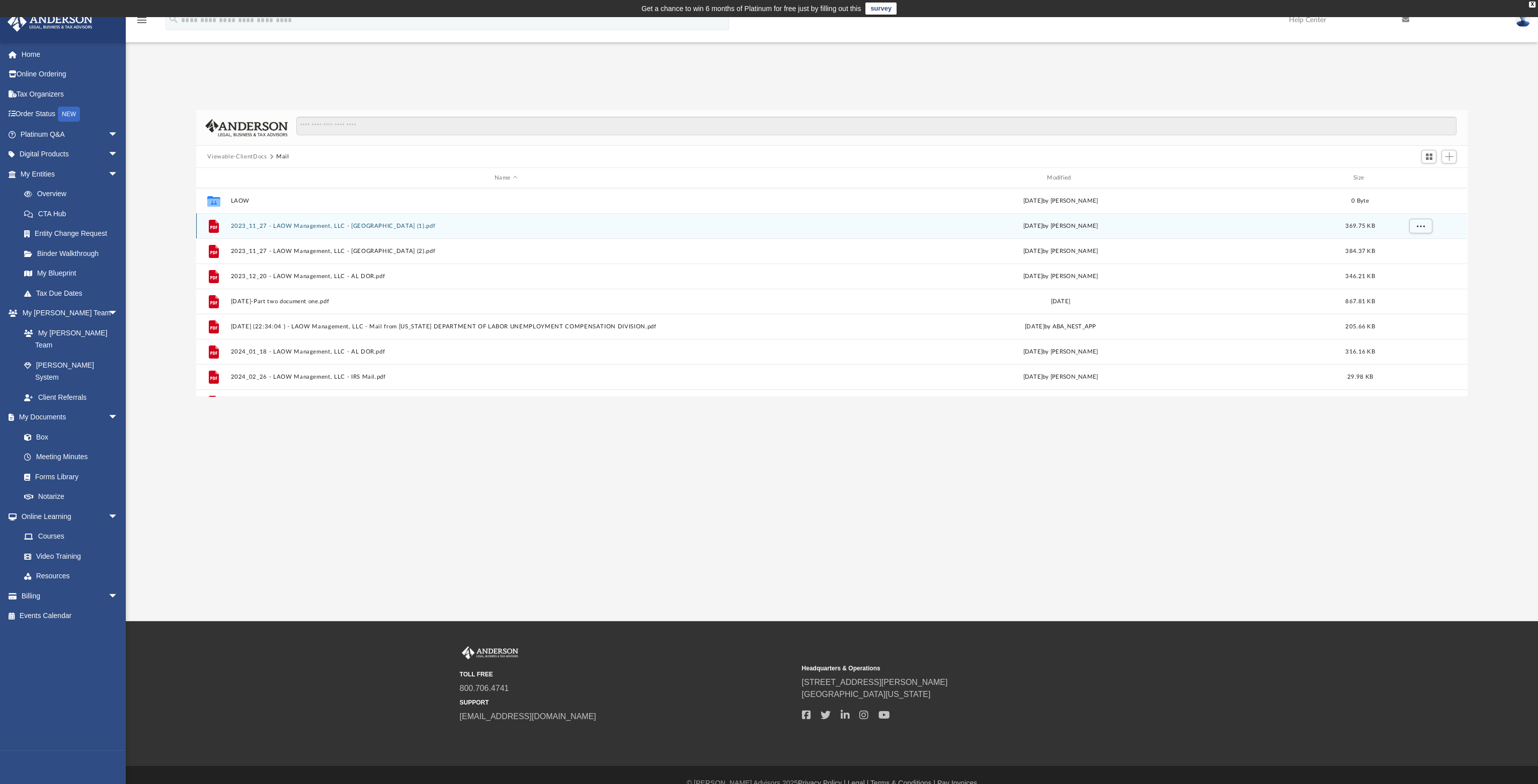
click at [382, 225] on button "2023_11_27 - LAOW Management, LLC - AL DOR (1).pdf" at bounding box center [506, 226] width 550 height 7
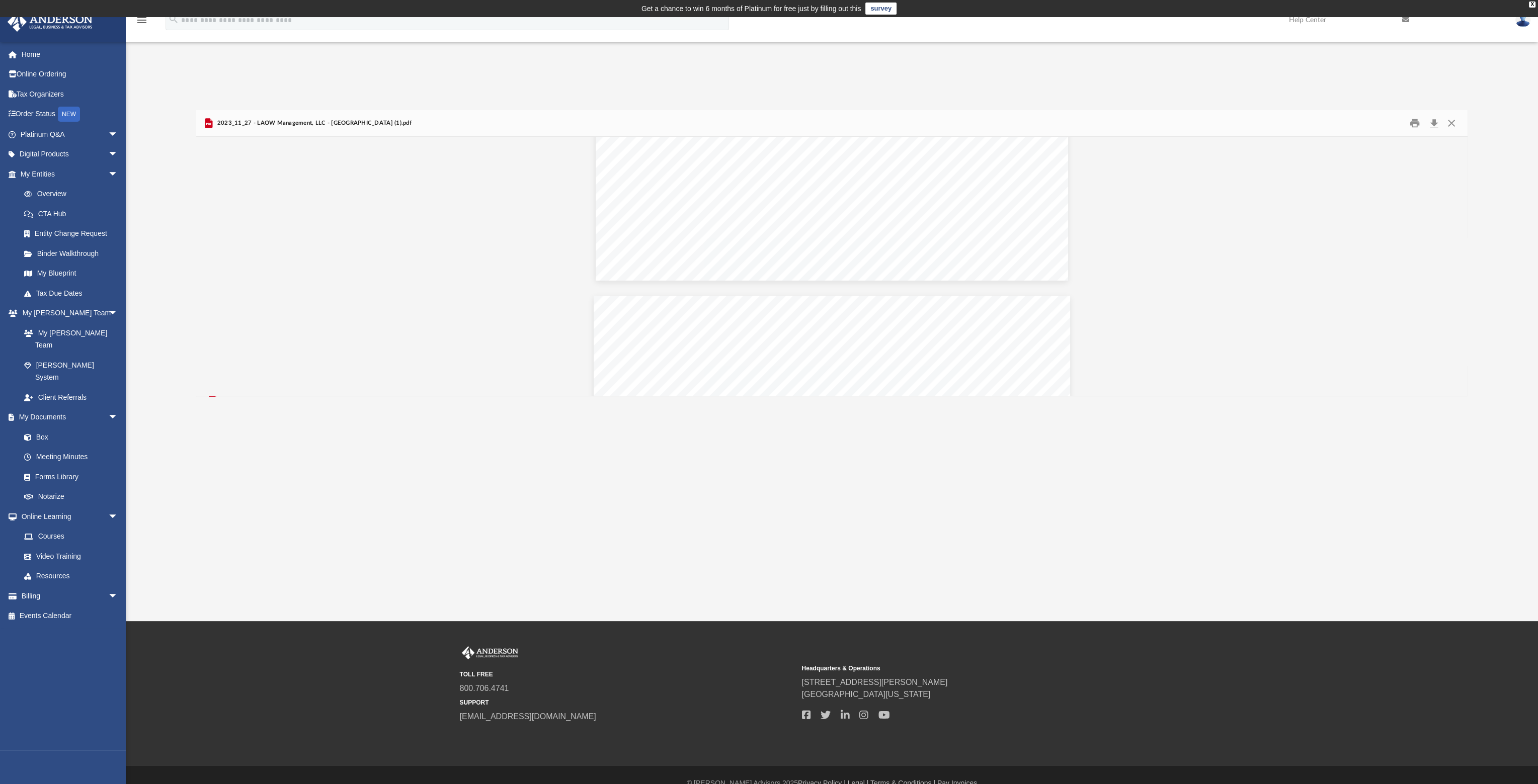
scroll to position [352, 0]
click at [1450, 123] on button "Close" at bounding box center [1452, 124] width 18 height 16
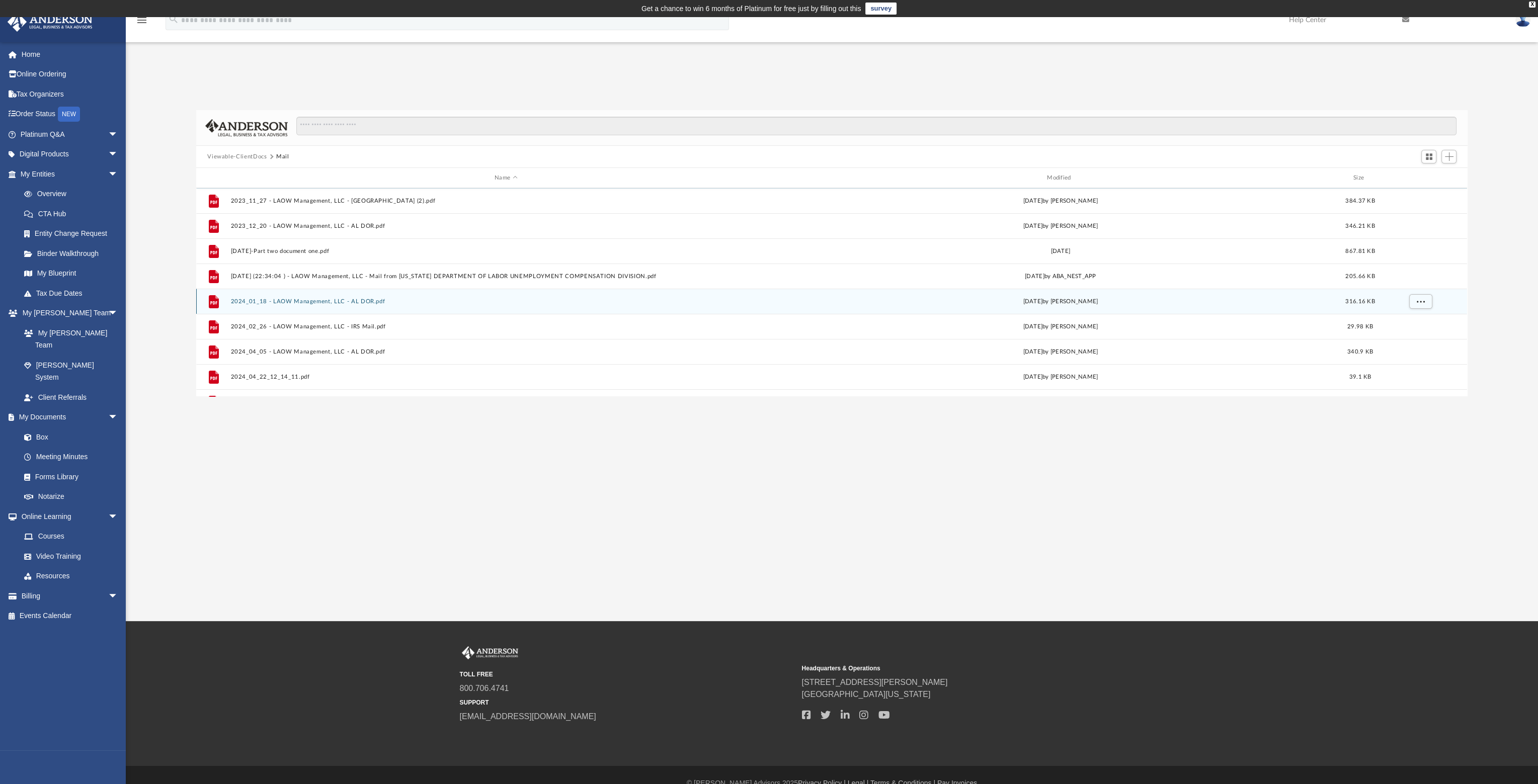
scroll to position [101, 0]
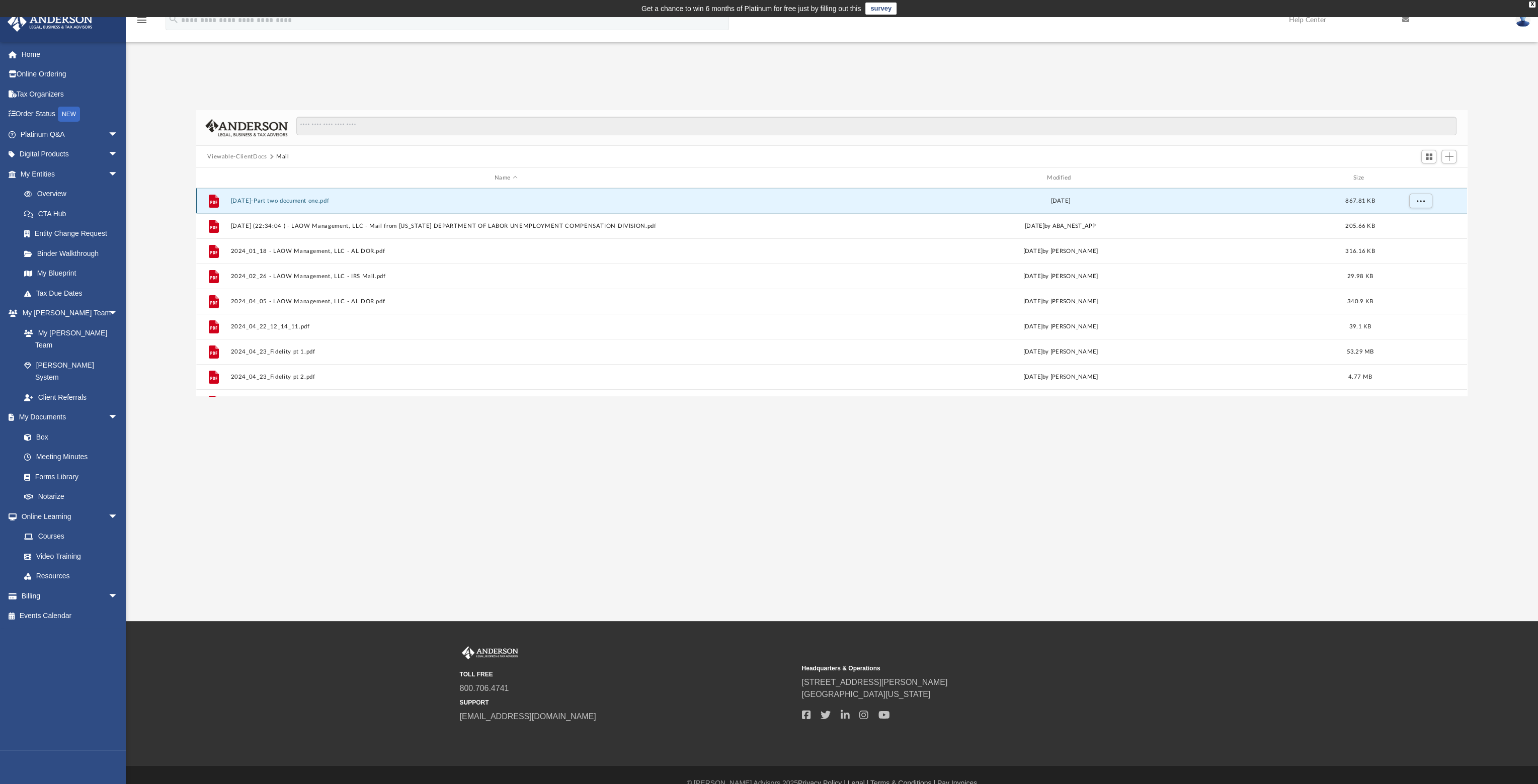
click at [321, 203] on button "2024-04-23-Part two document one.pdf" at bounding box center [506, 201] width 550 height 7
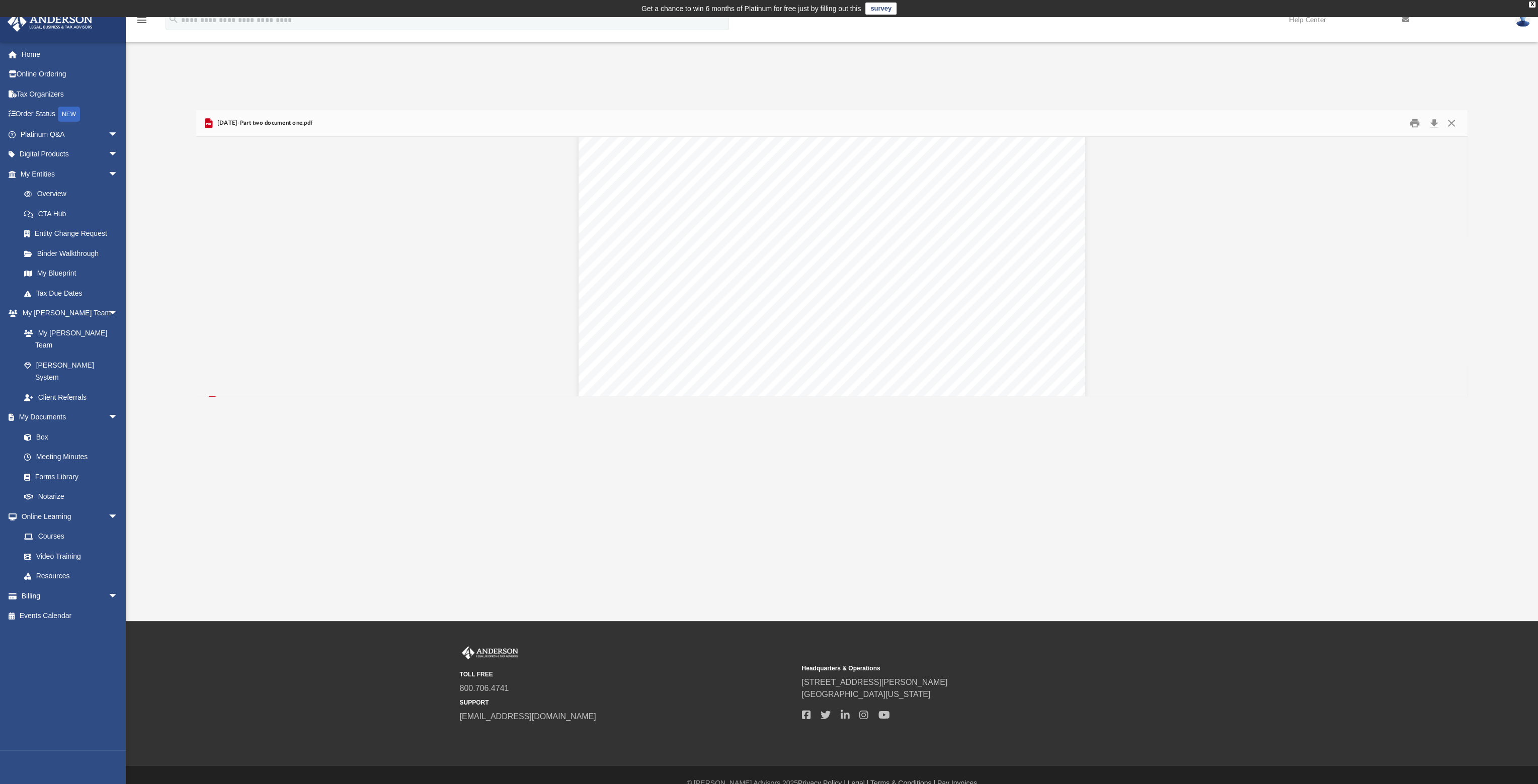
scroll to position [9173, 0]
click at [1452, 120] on button "Close" at bounding box center [1452, 124] width 18 height 16
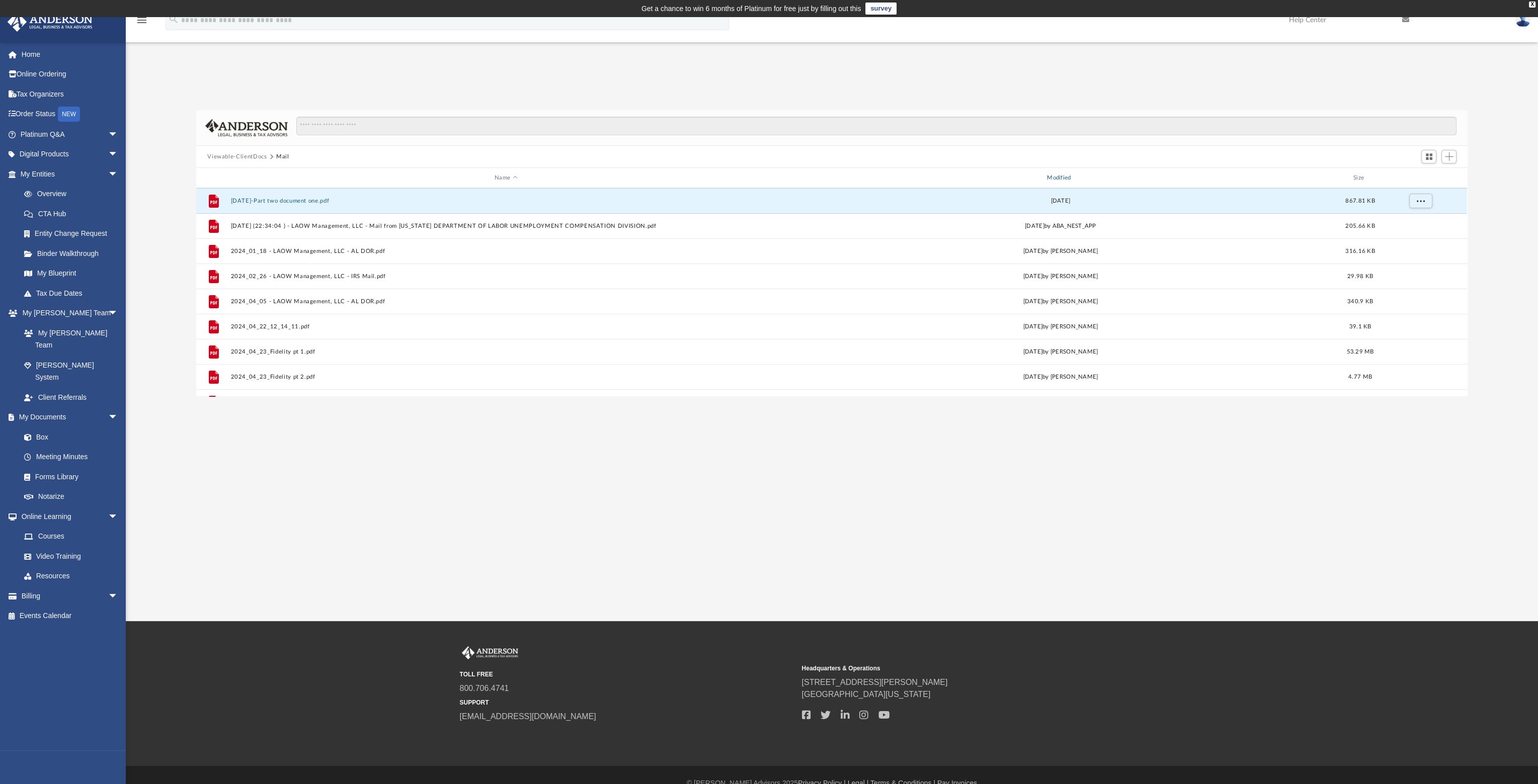
click at [1065, 175] on div "Modified" at bounding box center [1060, 178] width 550 height 9
click at [1063, 179] on div "Modified" at bounding box center [1060, 178] width 550 height 9
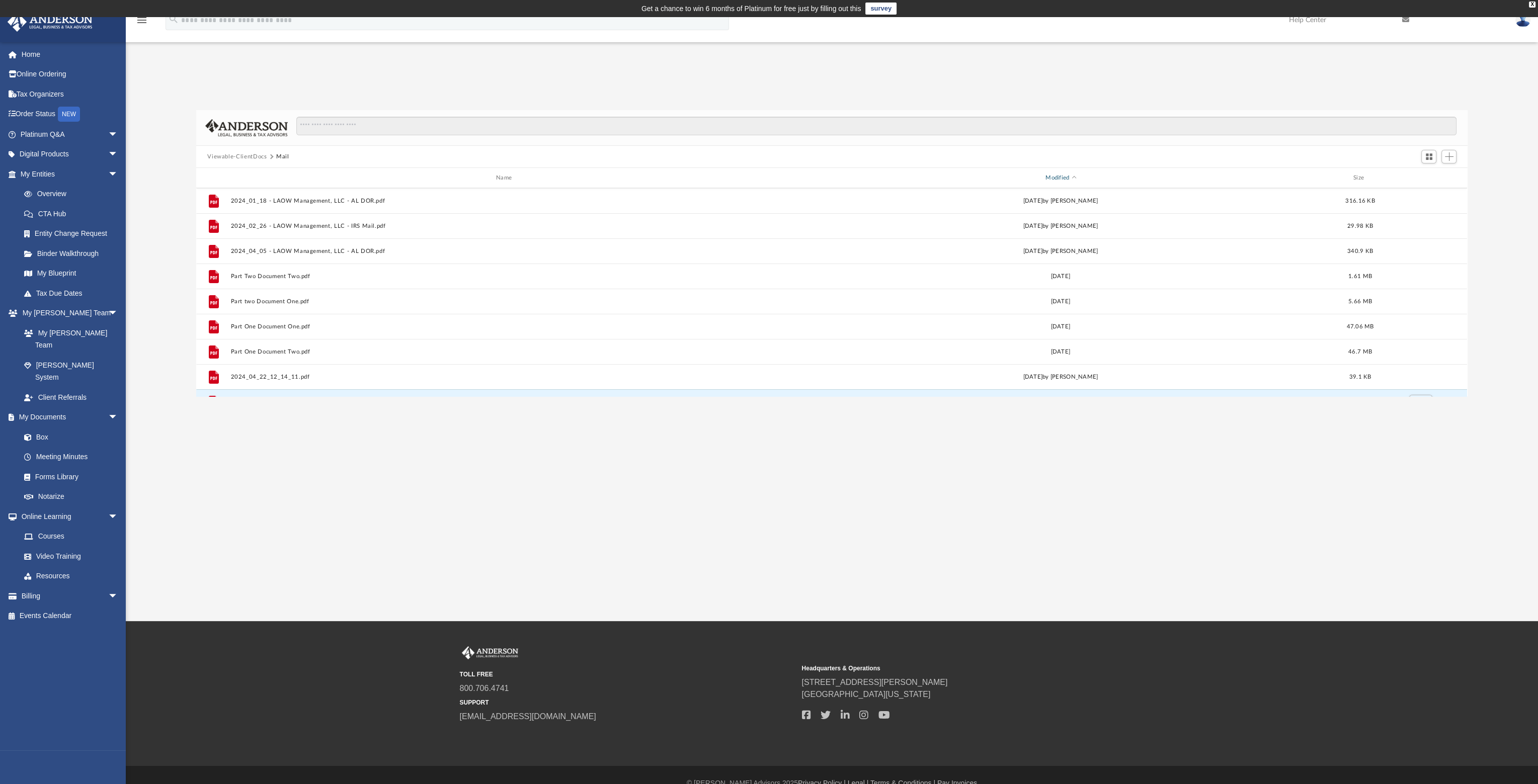
click at [1062, 173] on div "Modified" at bounding box center [1060, 178] width 550 height 9
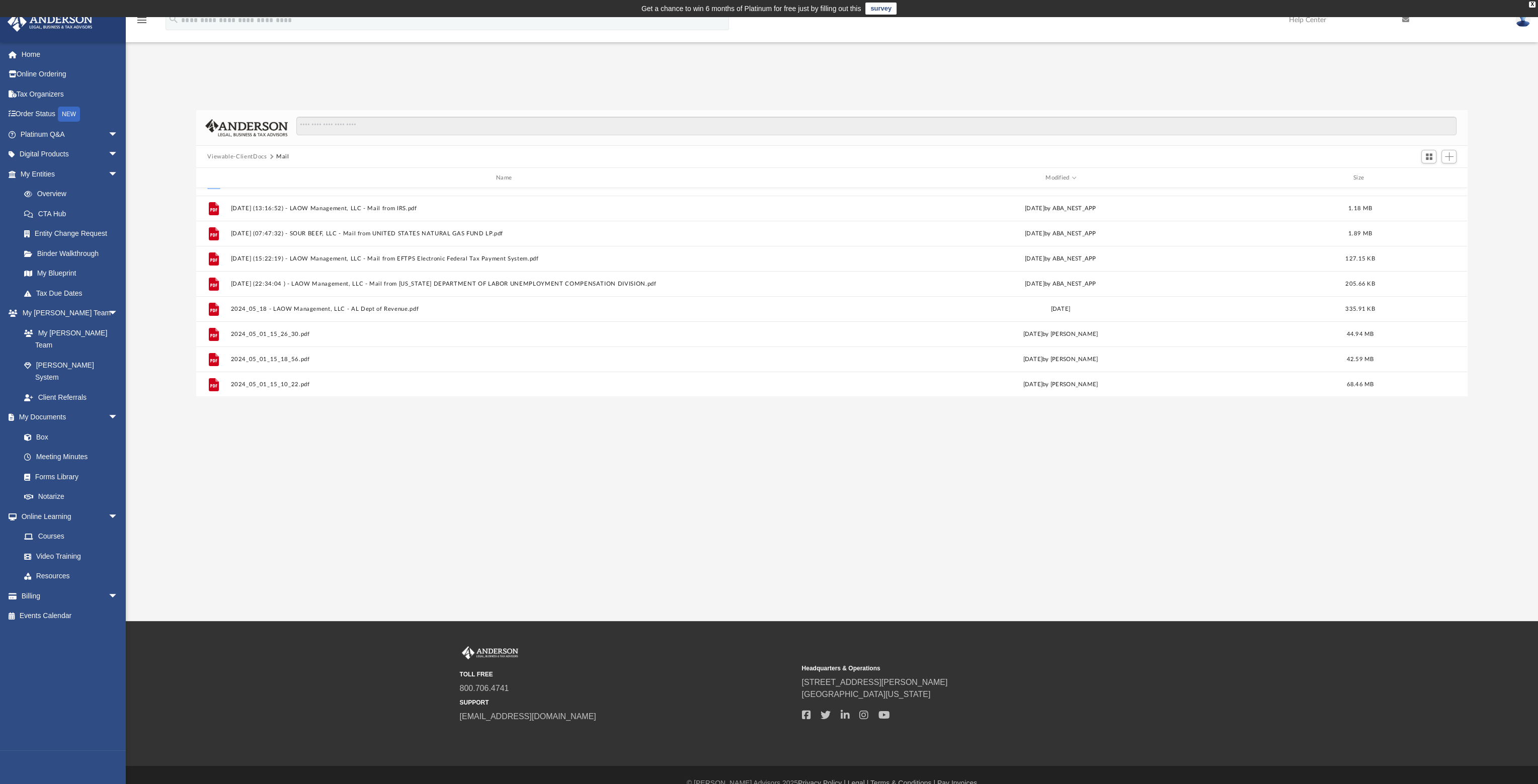
scroll to position [0, 0]
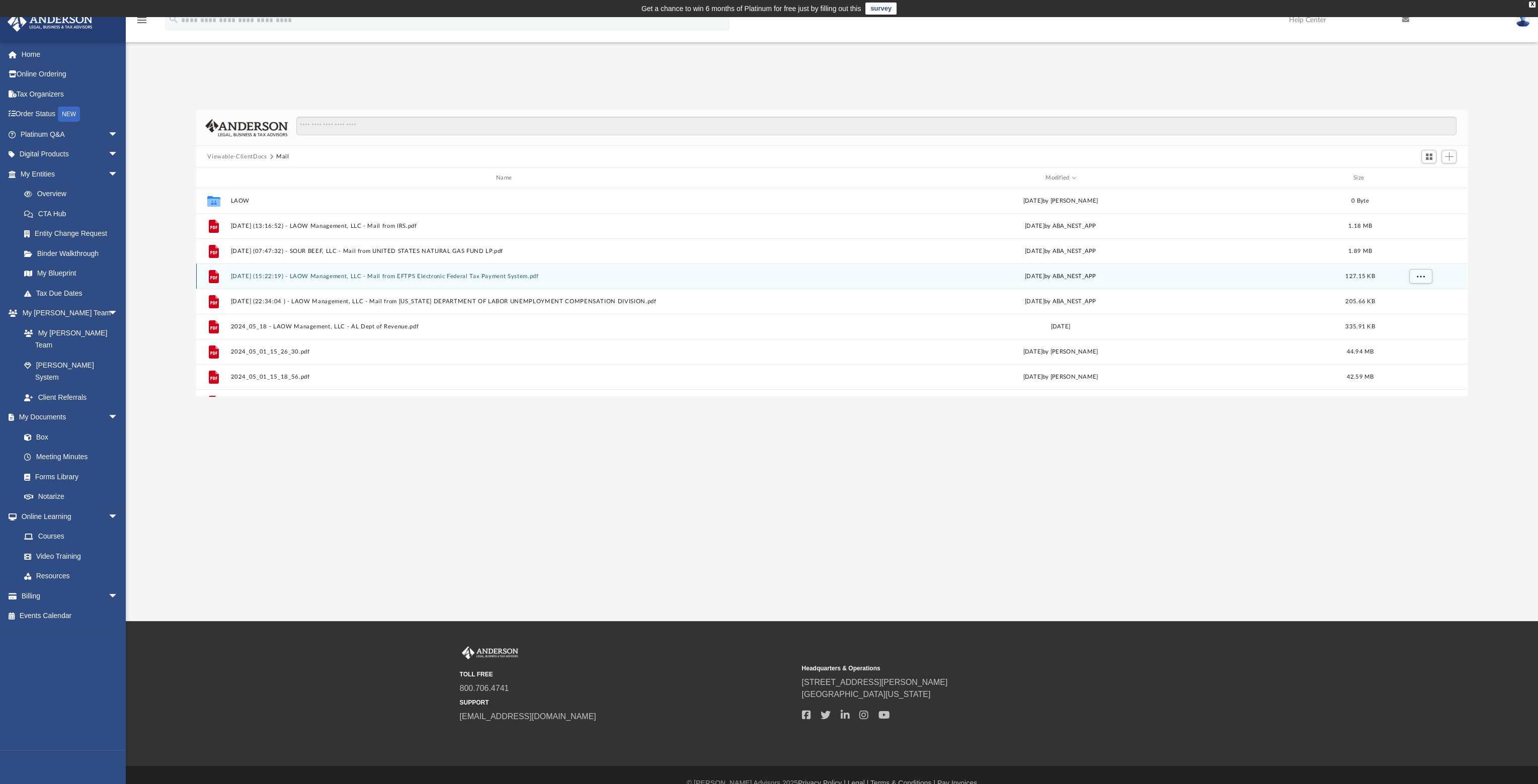
click at [431, 277] on button "2025.01.08 (15:22:19) - LAOW Management, LLC - Mail from EFTPS Electronic Feder…" at bounding box center [506, 276] width 550 height 7
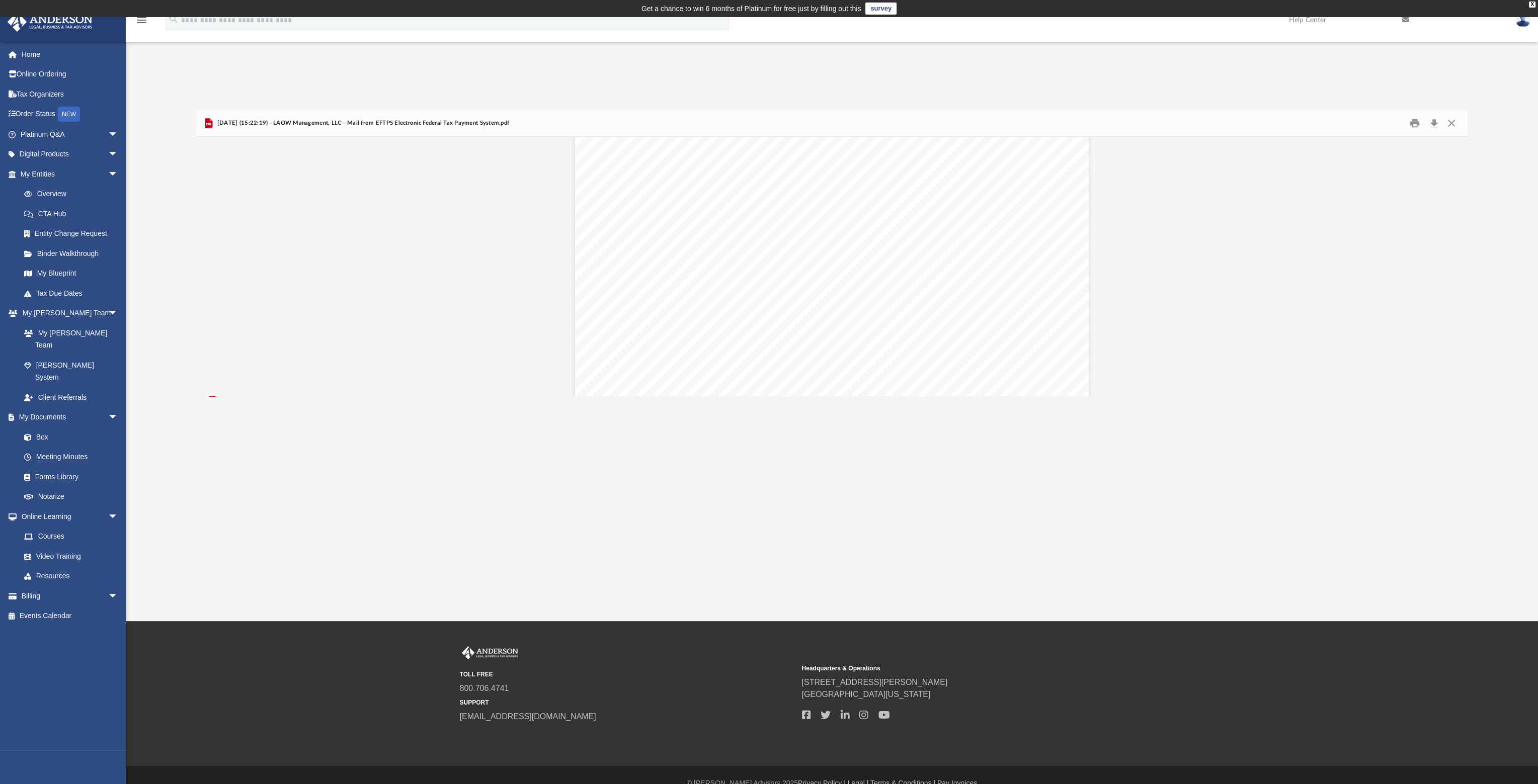
scroll to position [201, 0]
click at [841, 248] on div "Page 1" at bounding box center [832, 275] width 514 height 663
click at [843, 252] on div "Page 1" at bounding box center [832, 275] width 514 height 663
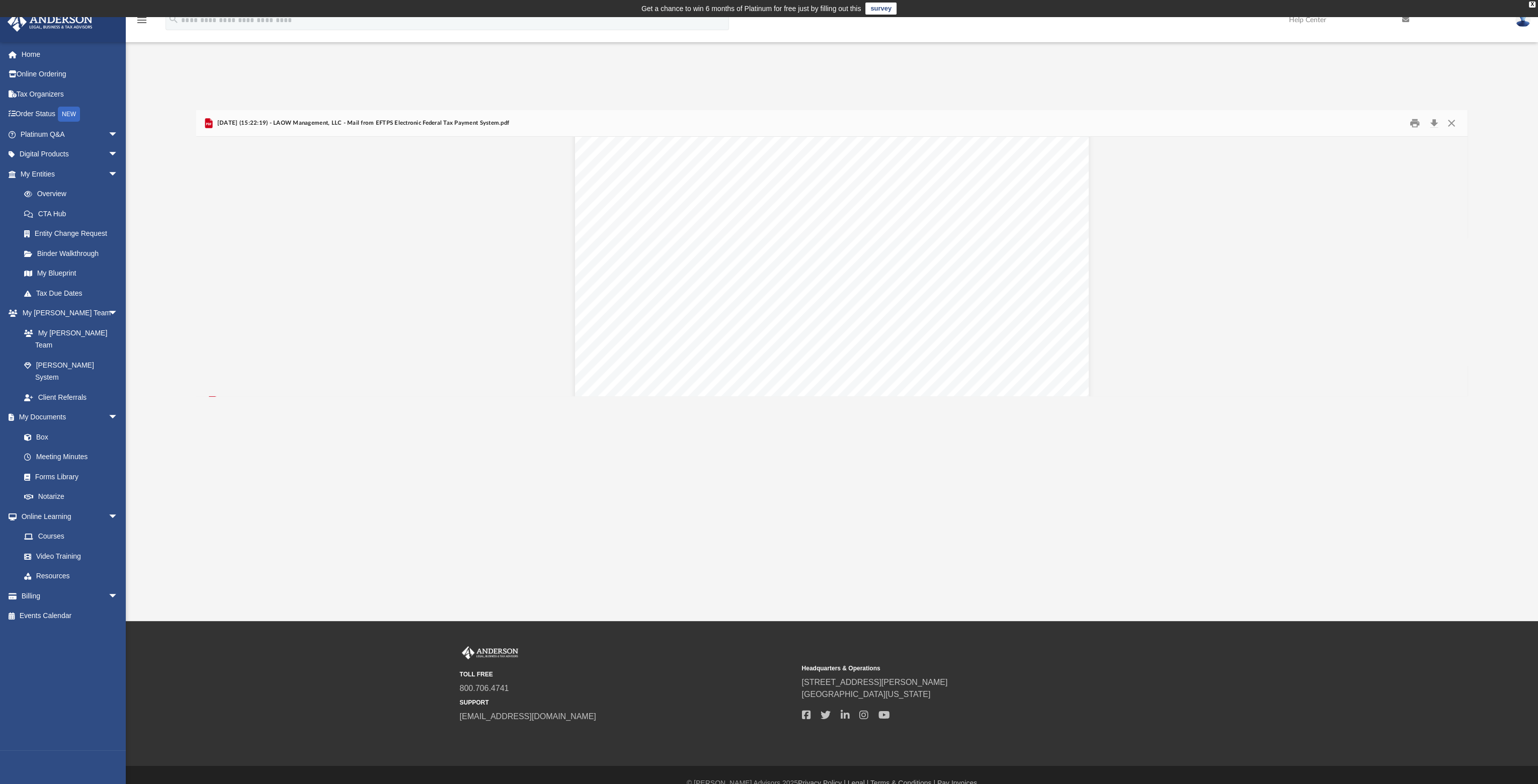
scroll to position [217, 0]
drag, startPoint x: 856, startPoint y: 234, endPoint x: 823, endPoint y: 235, distance: 33.0
click at [823, 235] on div "Page 1" at bounding box center [832, 259] width 514 height 663
click at [843, 235] on div "Page 1" at bounding box center [832, 259] width 514 height 663
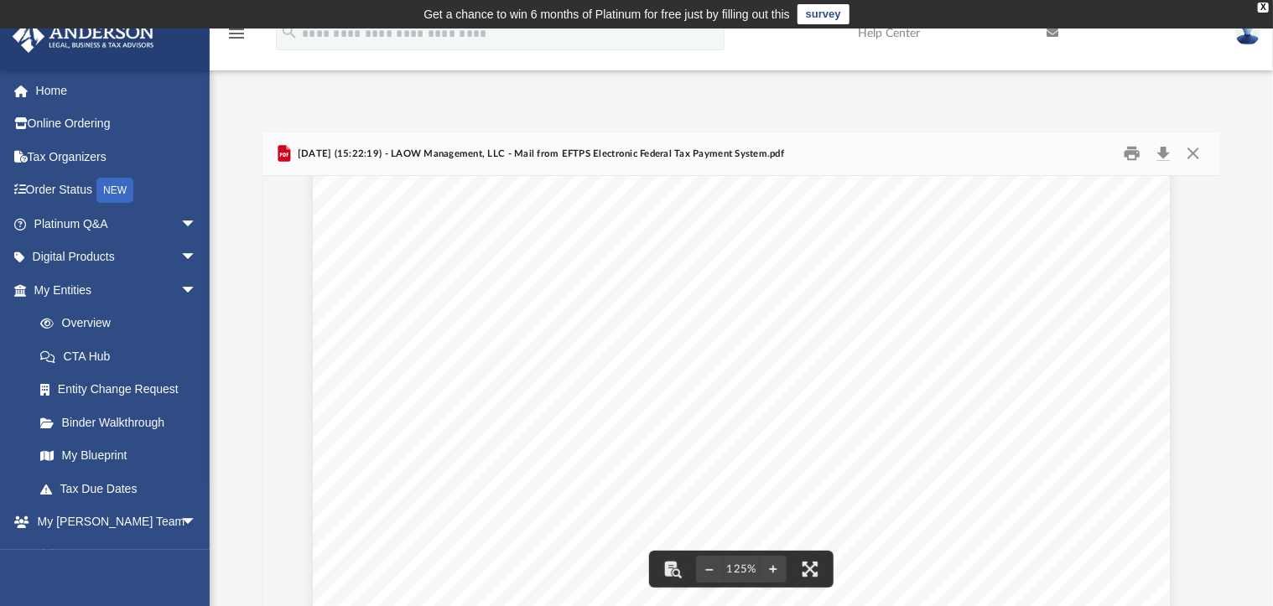
scroll to position [530, 0]
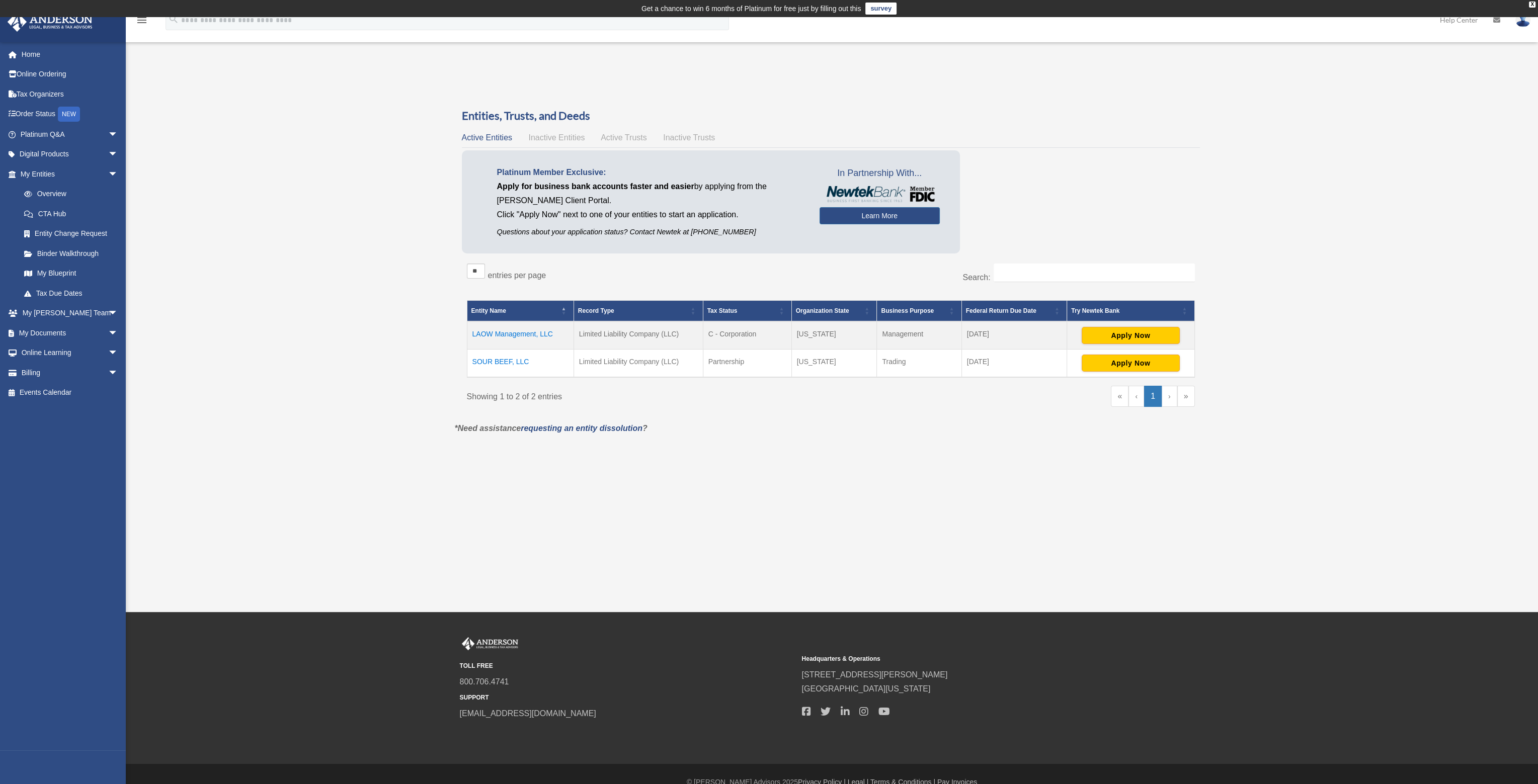
click at [538, 334] on td "LAOW Management, LLC" at bounding box center [520, 335] width 107 height 28
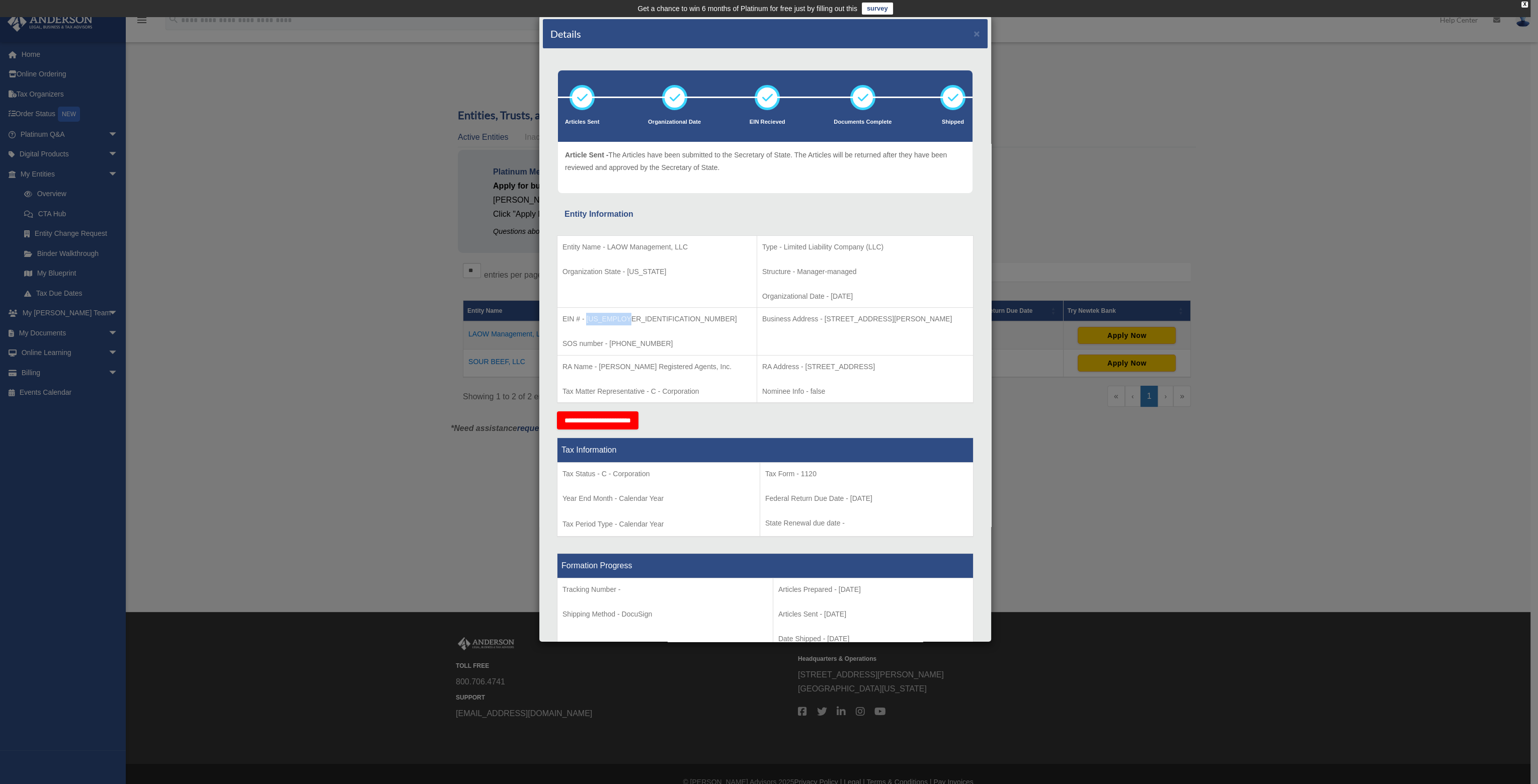
drag, startPoint x: 586, startPoint y: 319, endPoint x: 647, endPoint y: 314, distance: 61.2
click at [647, 314] on p "EIN # - 93-4330347" at bounding box center [656, 319] width 189 height 13
copy p "93-4330347"
click at [604, 321] on p "EIN # - 93-4330347" at bounding box center [656, 319] width 189 height 13
click at [604, 320] on p "EIN # - 93-4330347" at bounding box center [656, 319] width 189 height 13
